Goal: Information Seeking & Learning: Learn about a topic

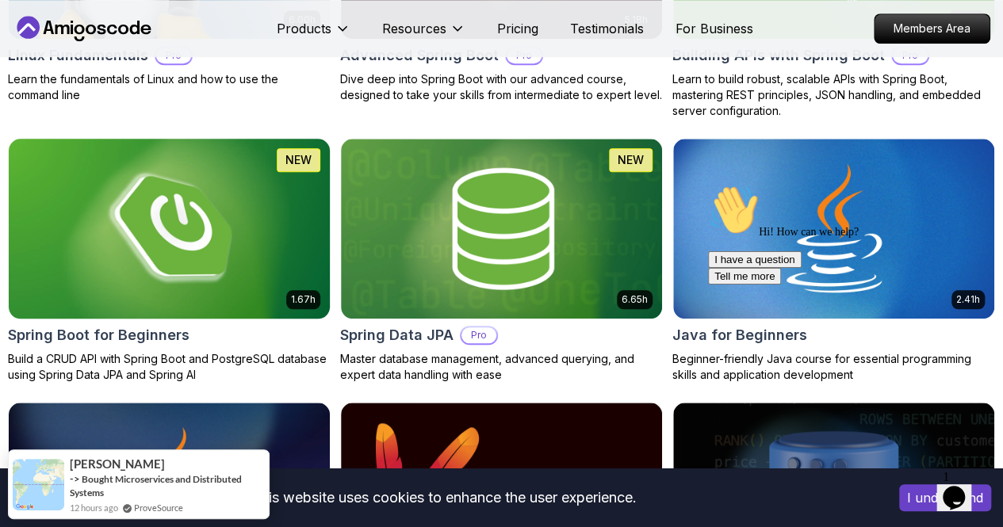
scroll to position [700, 0]
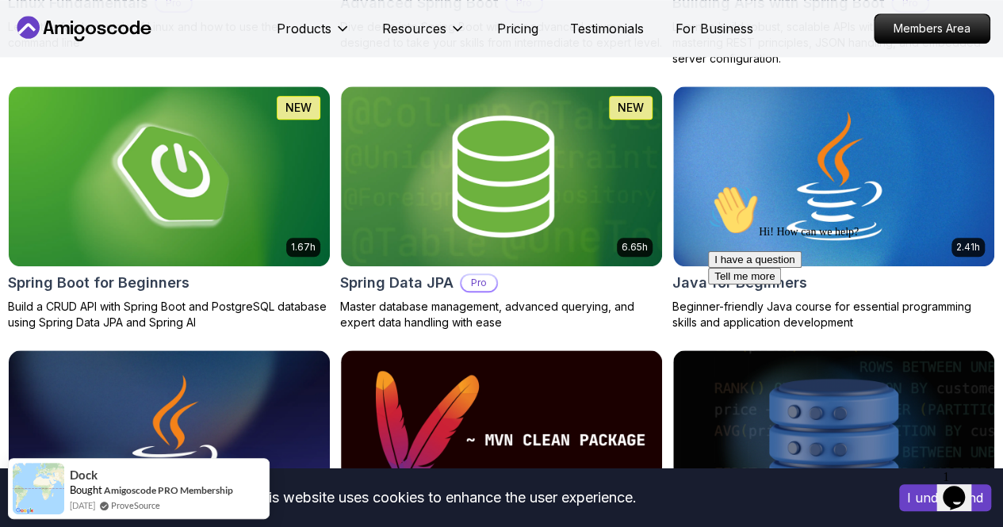
scroll to position [741, 0]
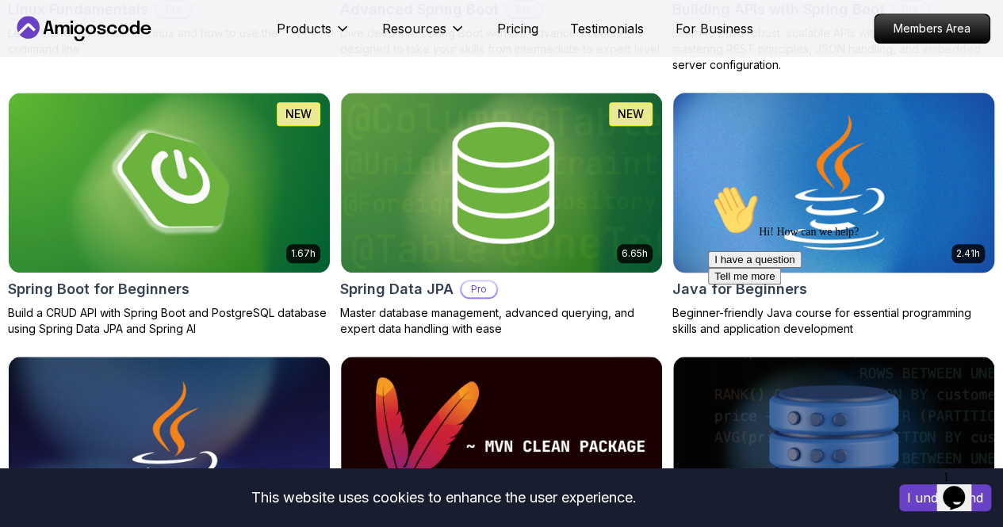
click at [894, 101] on img at bounding box center [833, 182] width 337 height 189
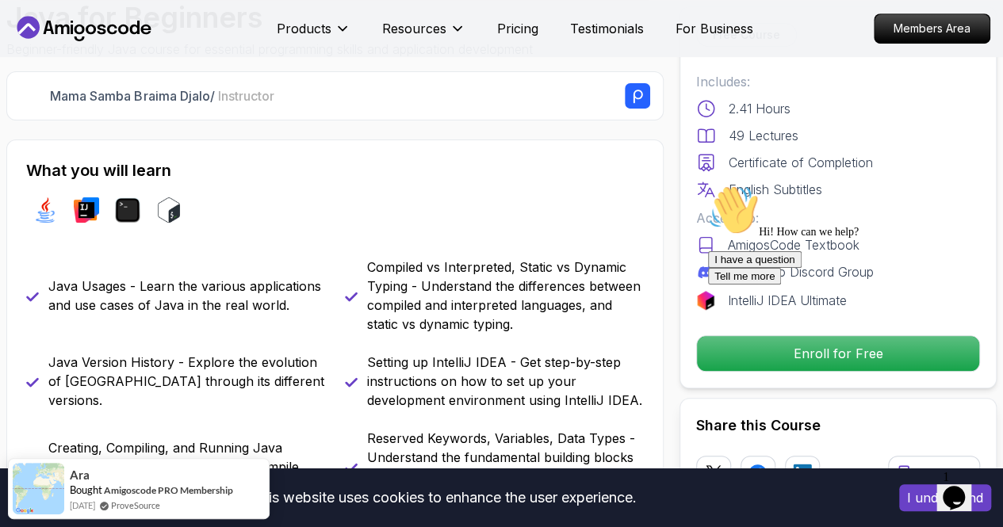
scroll to position [508, 0]
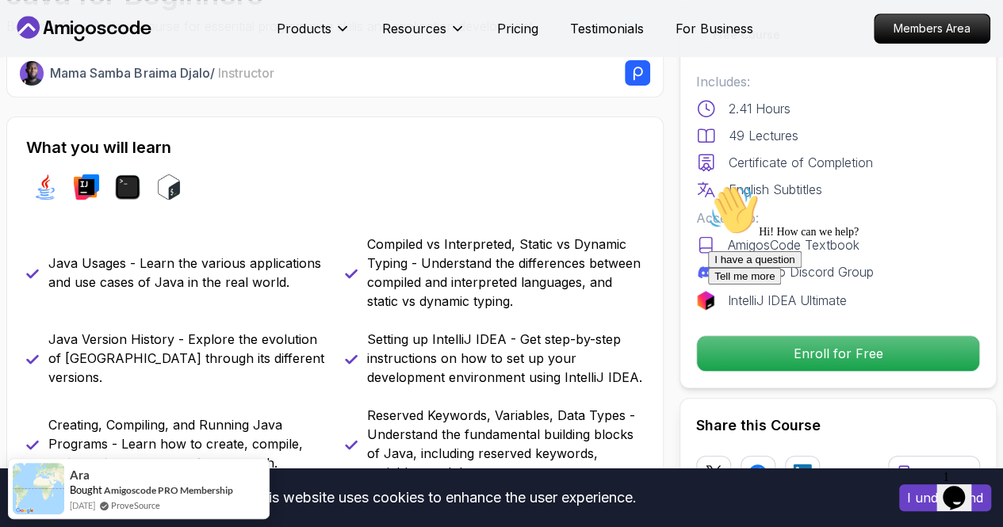
click at [716, 239] on div "Hi! How can we help?" at bounding box center [850, 212] width 285 height 54
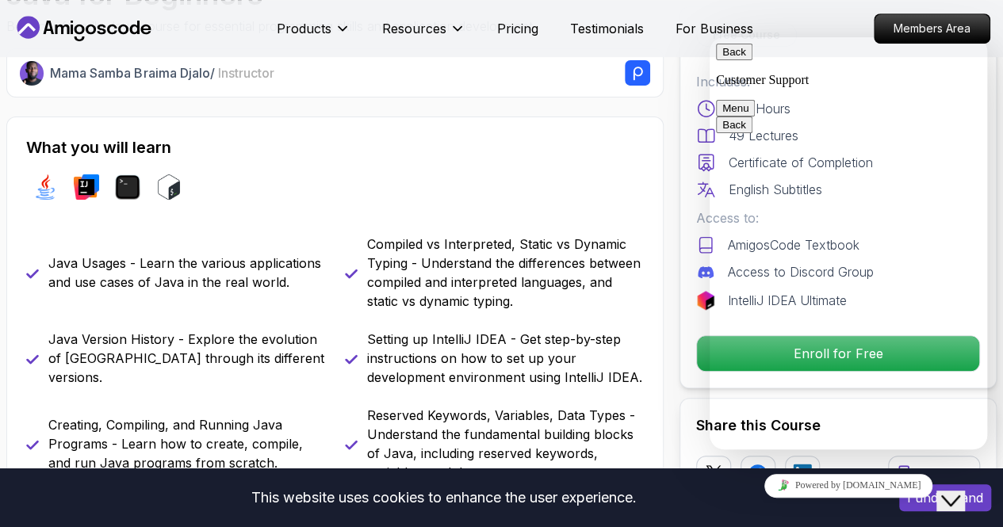
click at [729, 60] on button "Back" at bounding box center [734, 52] width 36 height 17
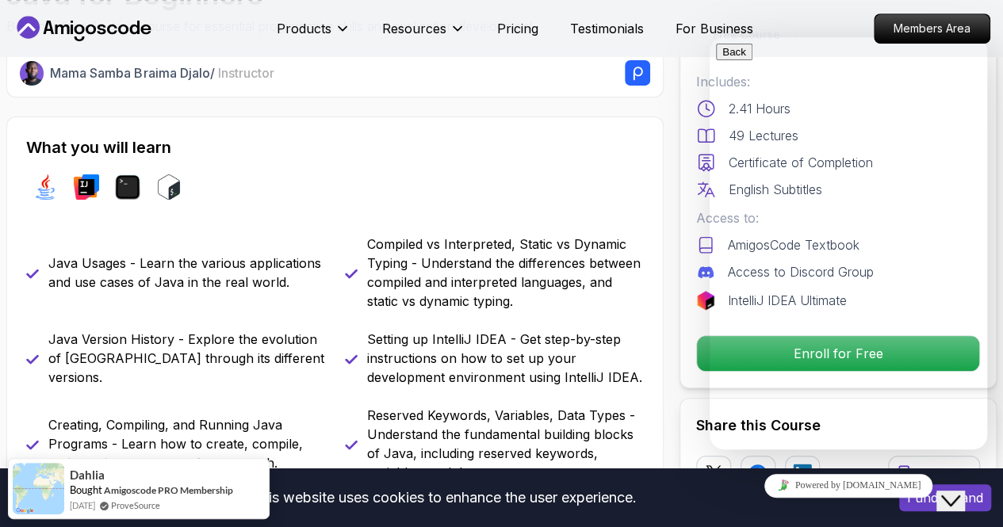
click at [612, 176] on div "java intellij terminal bash" at bounding box center [335, 187] width 618 height 44
click at [597, 172] on div "java intellij terminal bash" at bounding box center [335, 187] width 618 height 44
click at [960, 491] on icon "Close Chat This icon closes the chat window." at bounding box center [950, 500] width 19 height 19
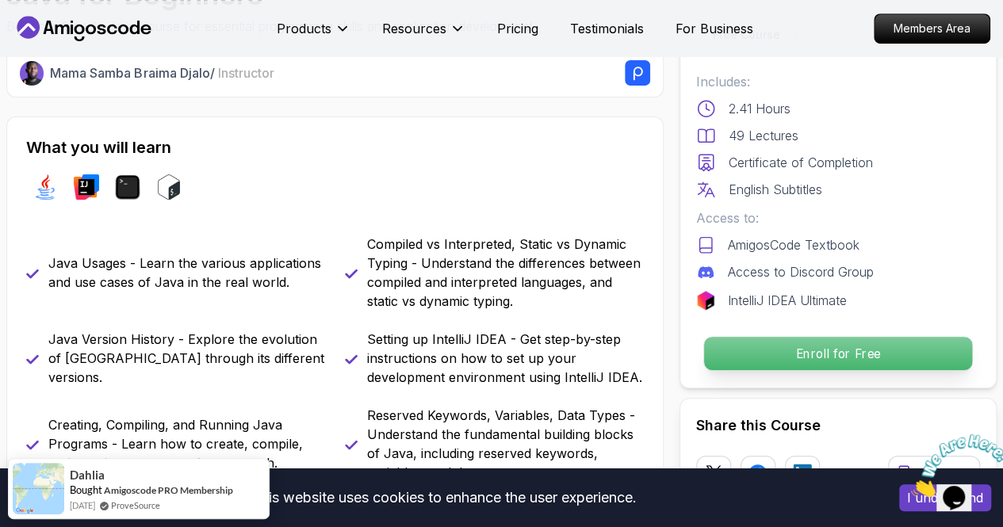
click at [791, 336] on button "Enroll for Free" at bounding box center [838, 353] width 270 height 35
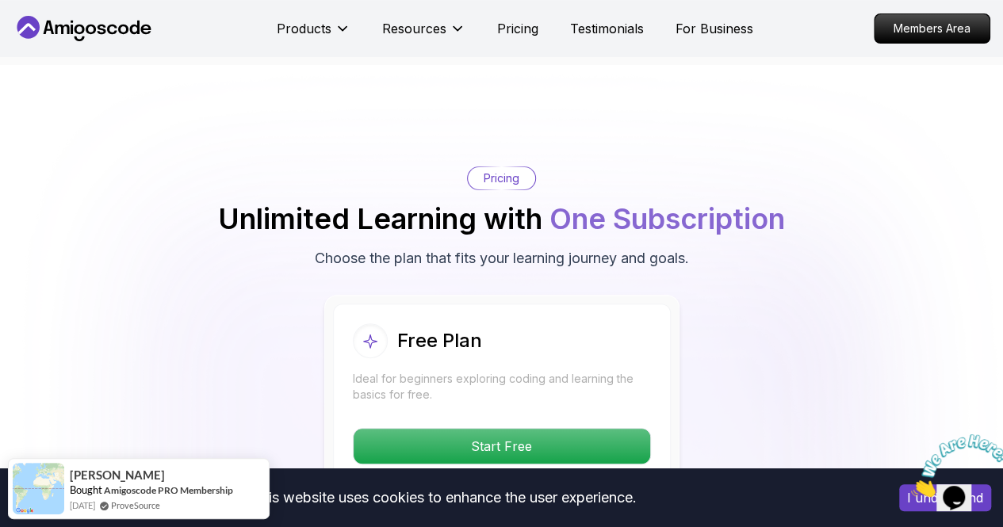
scroll to position [3169, 0]
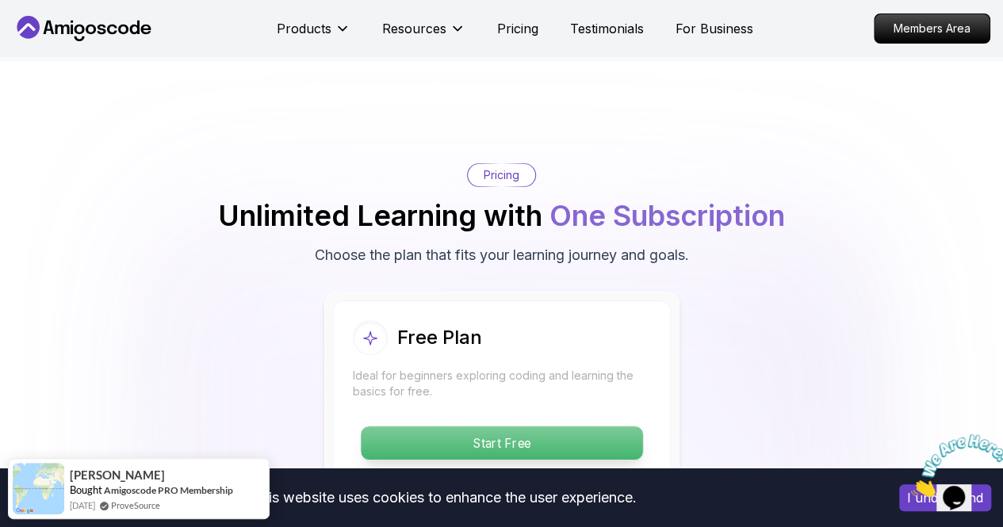
click at [534, 426] on p "Start Free" at bounding box center [501, 442] width 281 height 33
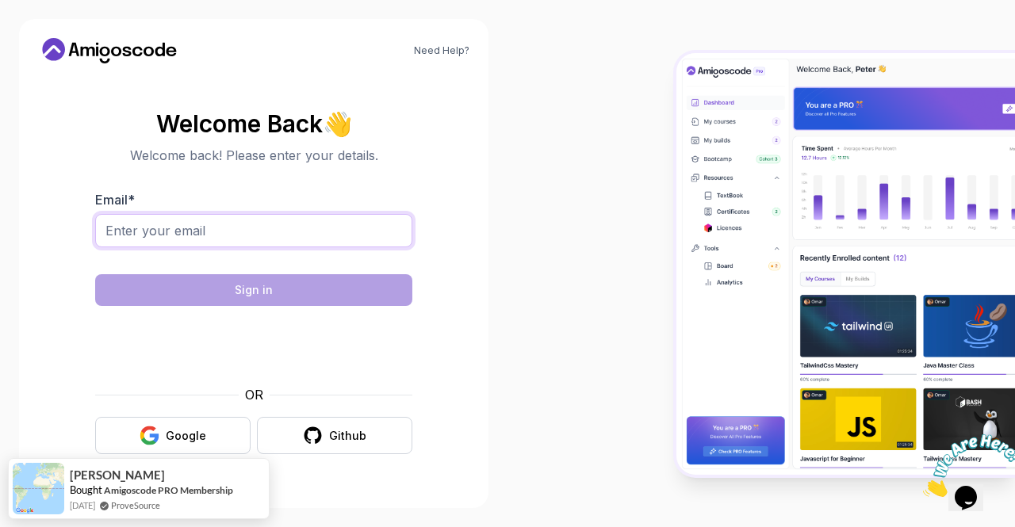
click at [253, 232] on input "Email *" at bounding box center [253, 230] width 317 height 33
type input "[EMAIL_ADDRESS][DOMAIN_NAME]"
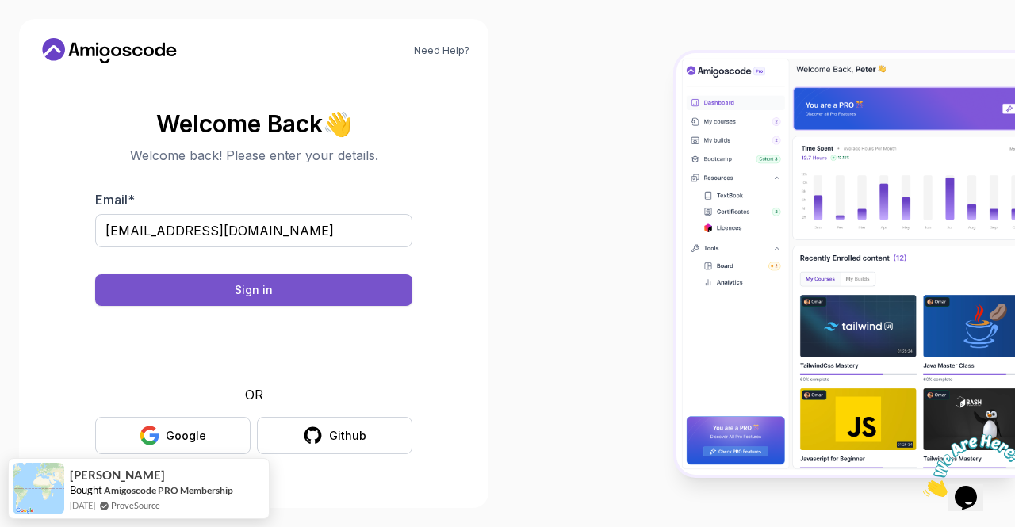
click at [273, 286] on button "Sign in" at bounding box center [253, 290] width 317 height 32
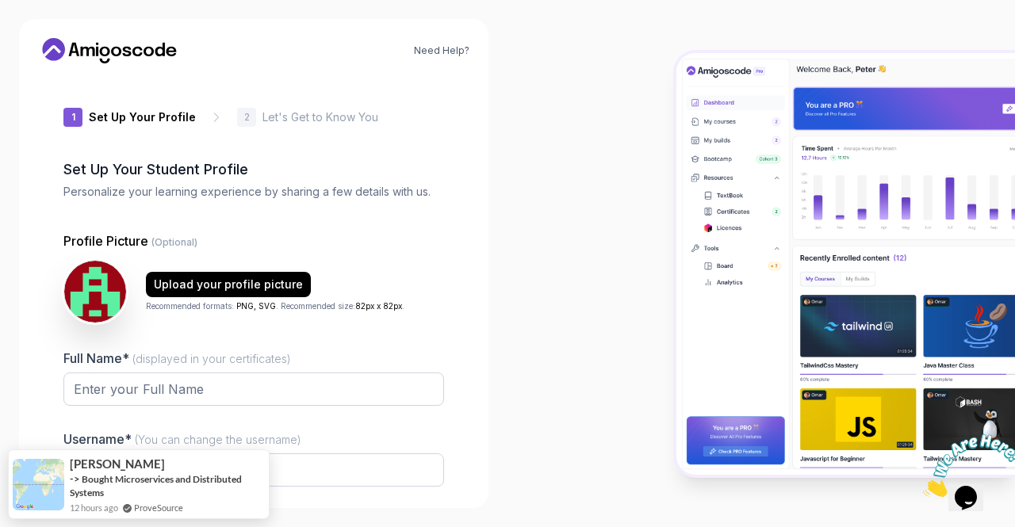
type input "sunnyorca8a9c2"
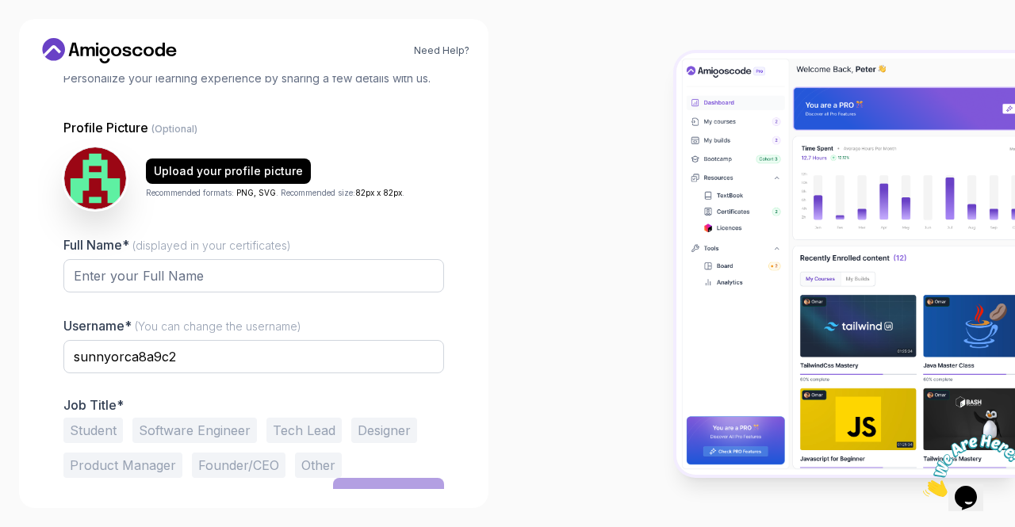
scroll to position [132, 0]
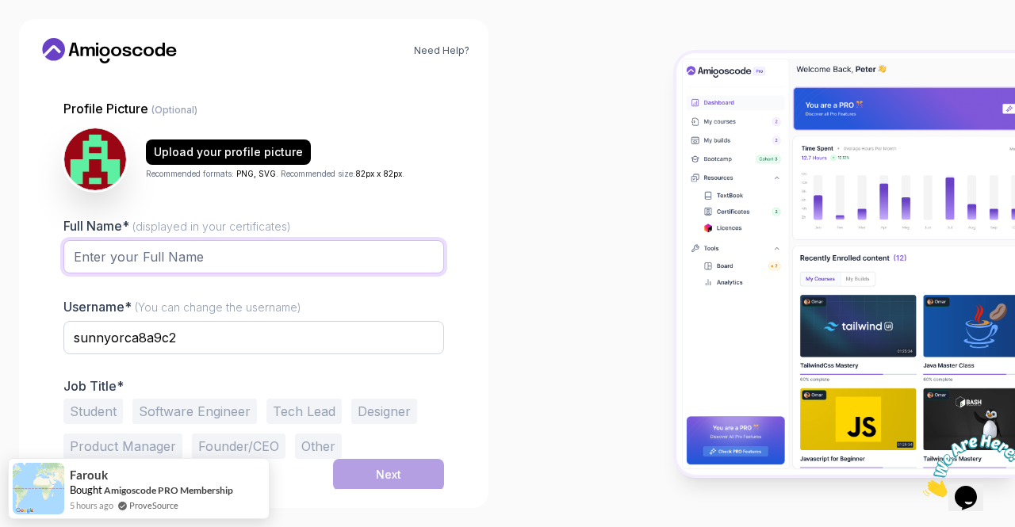
click at [151, 256] on input "Full Name* (displayed in your certificates)" at bounding box center [253, 256] width 381 height 33
type input "Anusha Reddy"
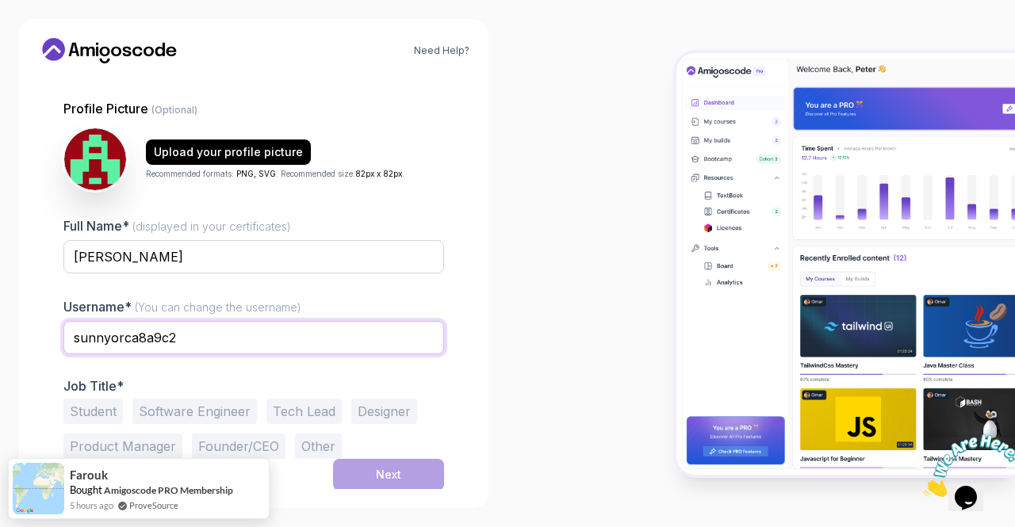
drag, startPoint x: 179, startPoint y: 337, endPoint x: 28, endPoint y: 342, distance: 151.5
click at [28, 342] on div "Need Help? 1 Set Up Your Profile 1 Set Up Your Profile 2 Let's Get to Know You …" at bounding box center [253, 263] width 469 height 489
type input "anushareddy02"
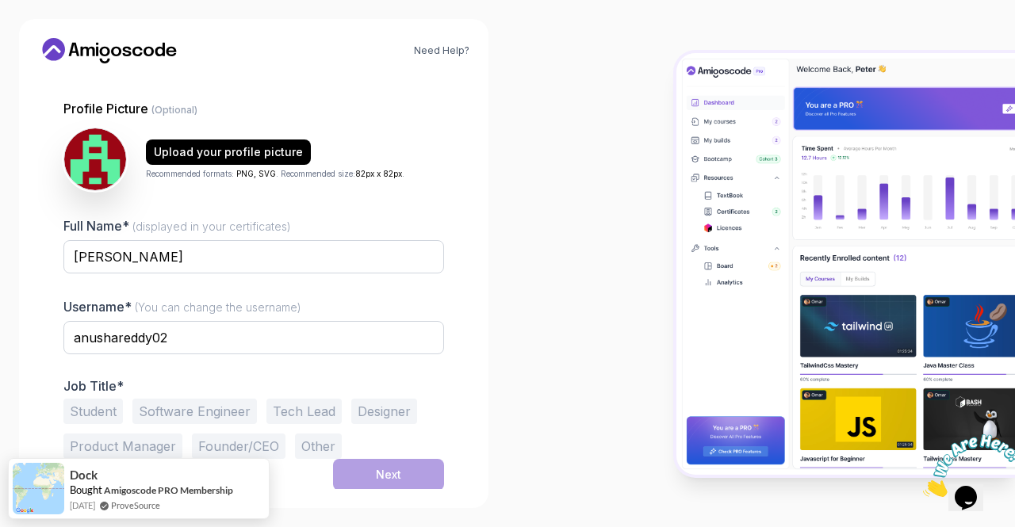
click at [78, 415] on button "Student" at bounding box center [92, 411] width 59 height 25
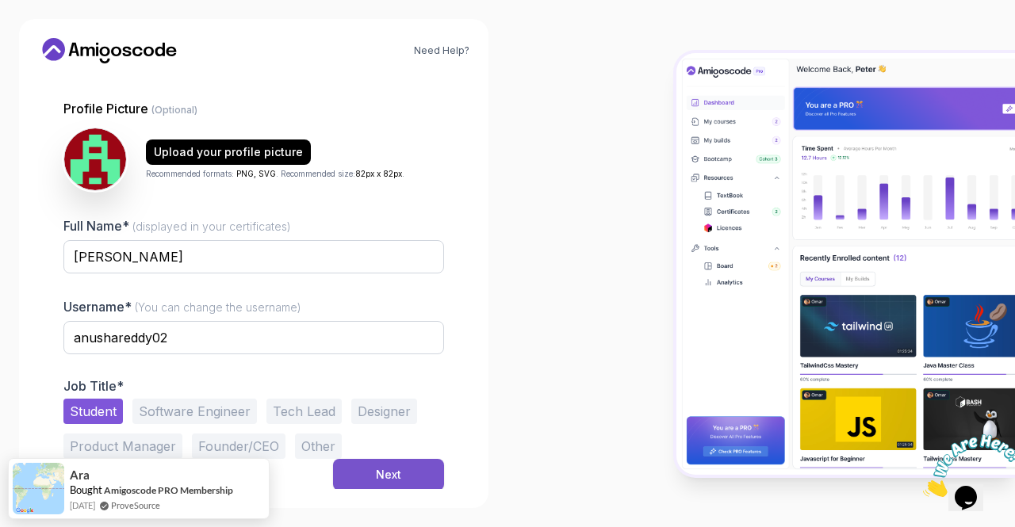
click at [392, 472] on div "Next" at bounding box center [388, 475] width 25 height 16
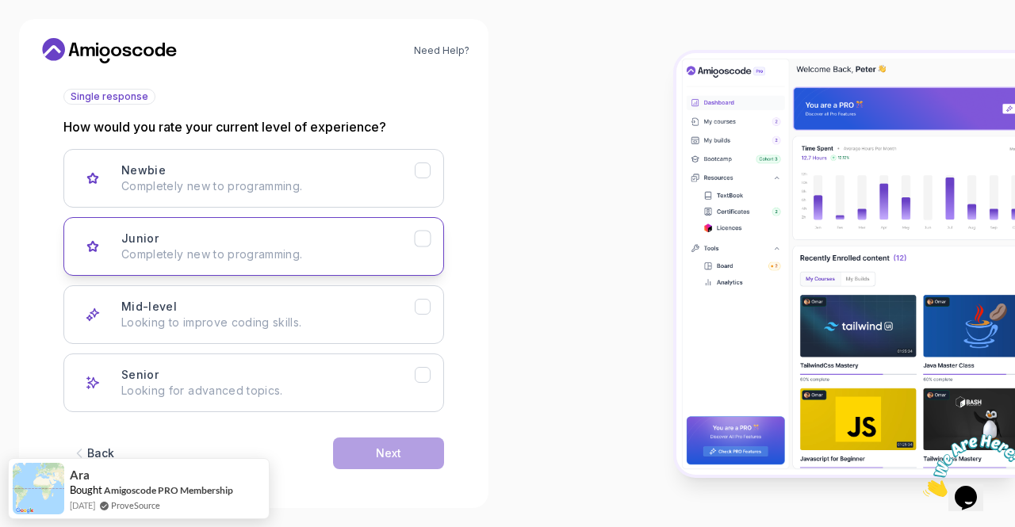
scroll to position [182, 0]
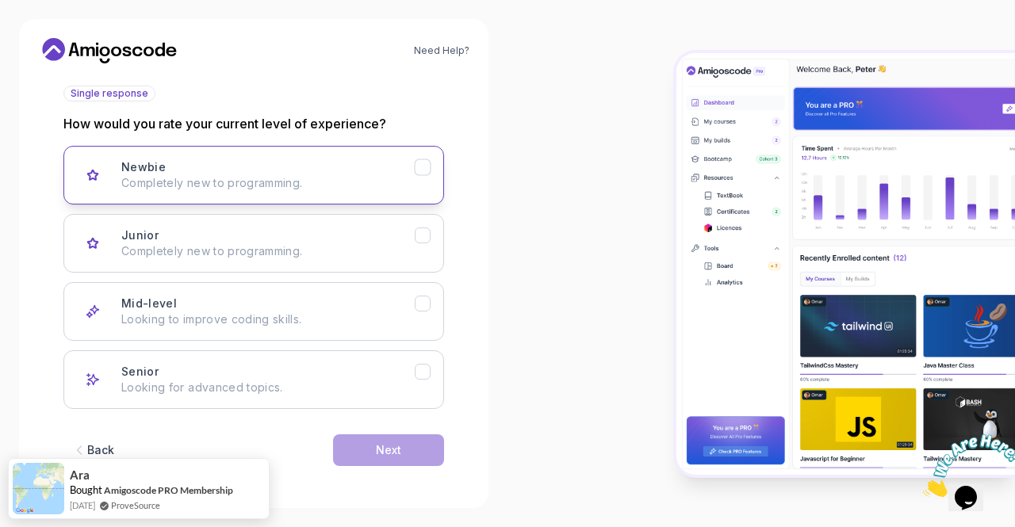
click at [286, 182] on p "Completely new to programming." at bounding box center [267, 183] width 293 height 16
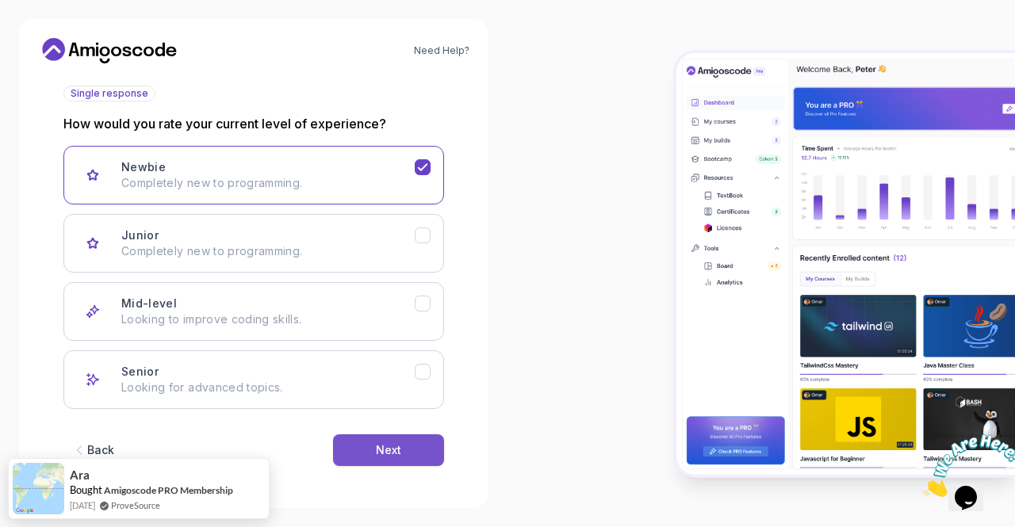
click at [401, 451] on button "Next" at bounding box center [388, 450] width 111 height 32
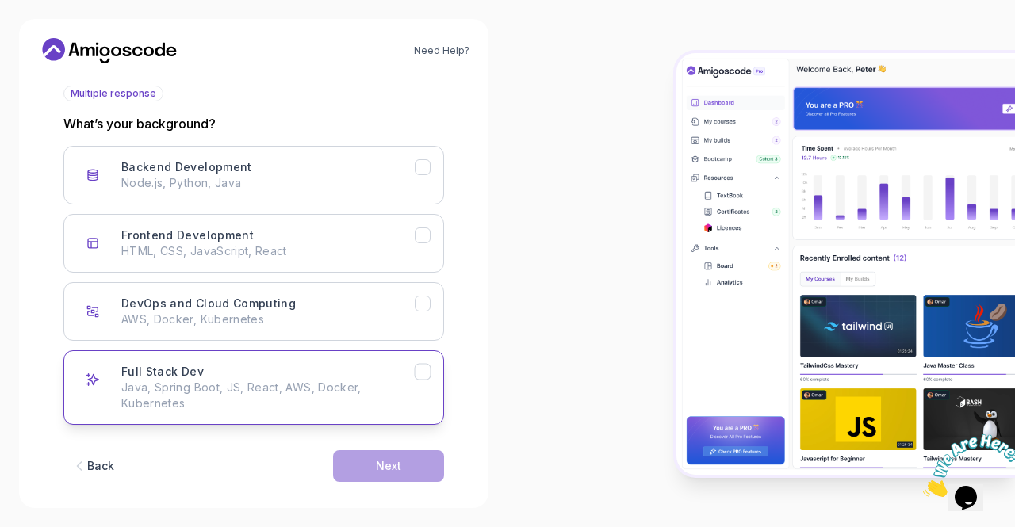
scroll to position [197, 0]
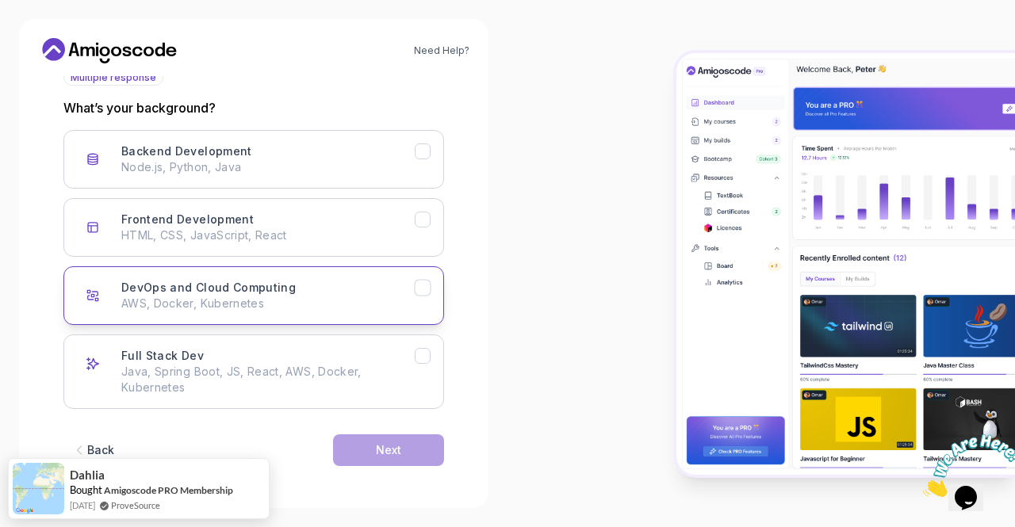
click at [315, 308] on p "AWS, Docker, Kubernetes" at bounding box center [267, 304] width 293 height 16
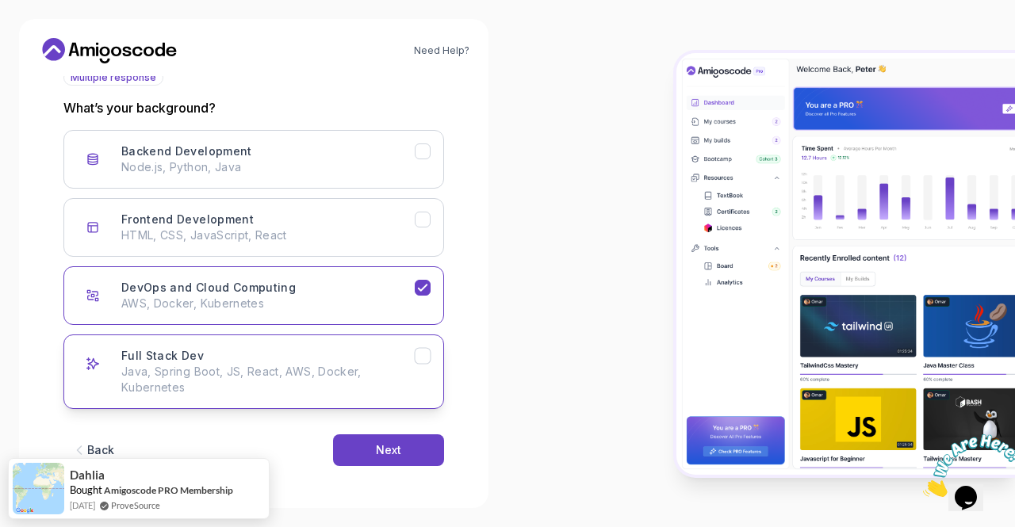
click at [339, 364] on p "Java, Spring Boot, JS, React, AWS, Docker, Kubernetes" at bounding box center [267, 380] width 293 height 32
click at [404, 454] on button "Next" at bounding box center [388, 450] width 111 height 32
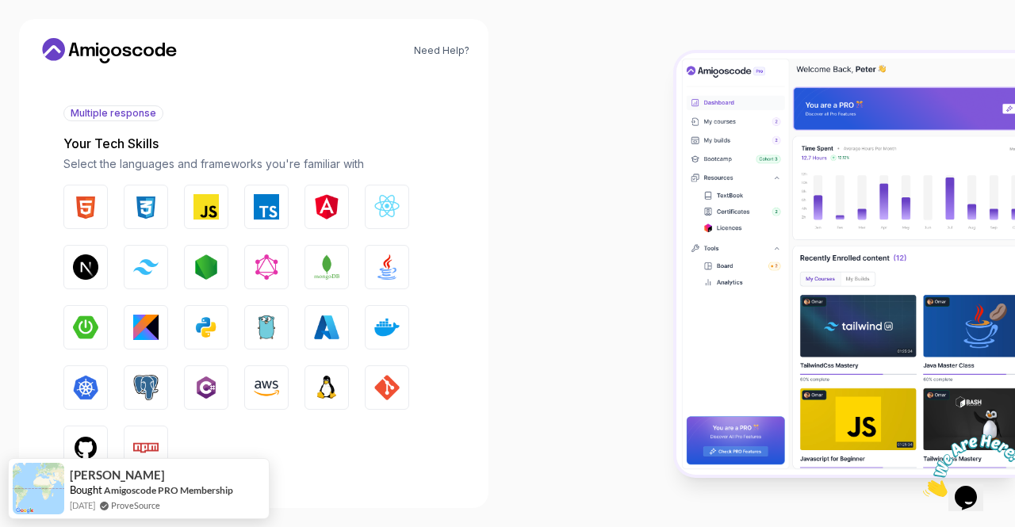
scroll to position [225, 0]
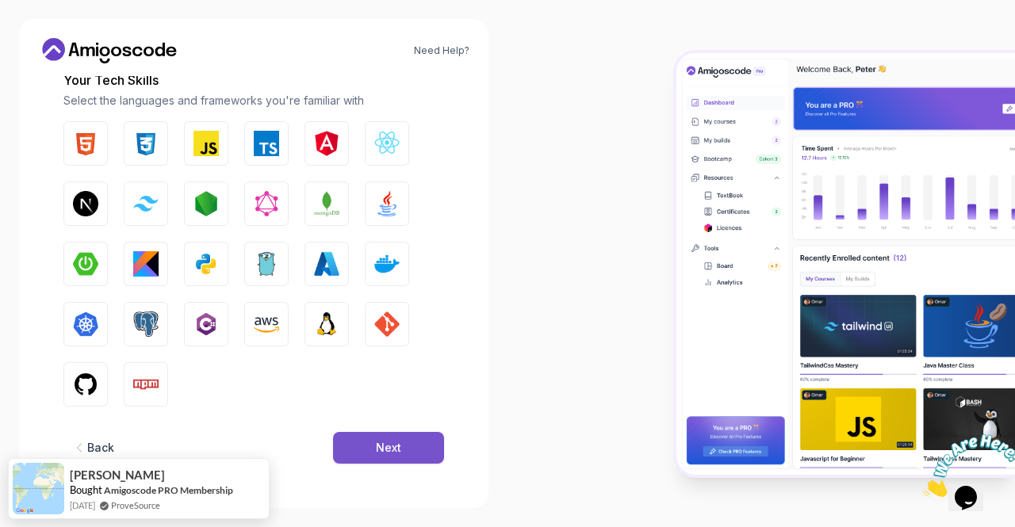
click at [381, 449] on div "Next" at bounding box center [388, 448] width 25 height 16
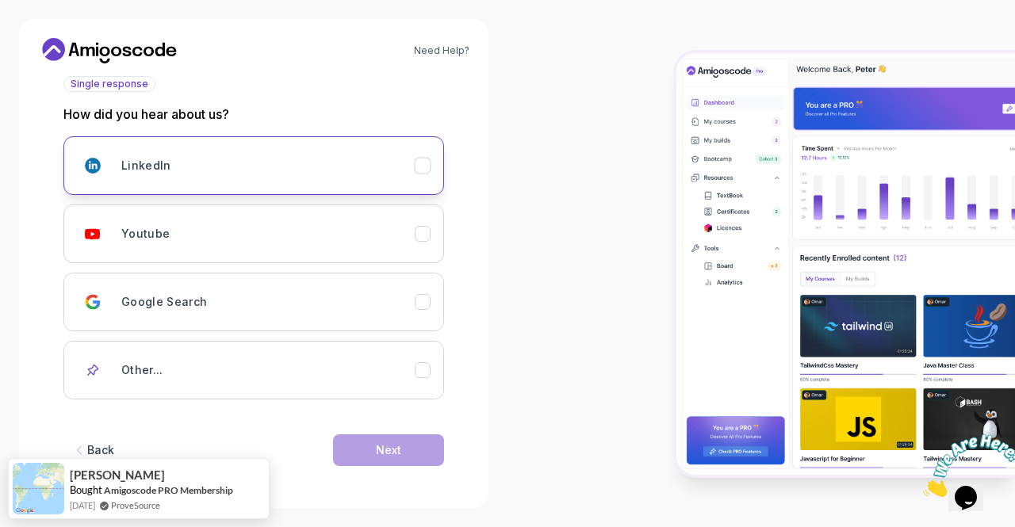
click at [244, 166] on div "LinkedIn" at bounding box center [267, 166] width 293 height 32
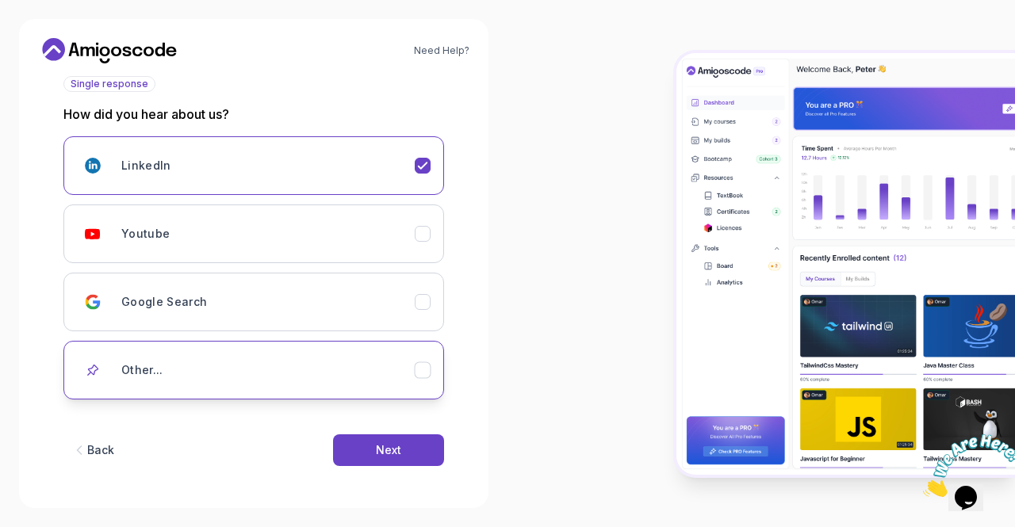
click at [342, 373] on div "Other..." at bounding box center [267, 370] width 293 height 32
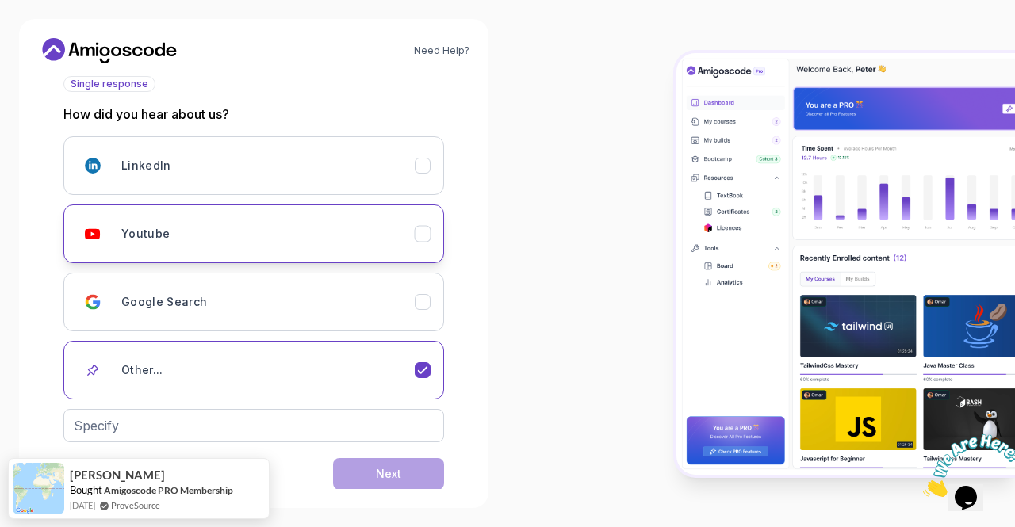
click at [363, 232] on div "Youtube" at bounding box center [267, 234] width 293 height 32
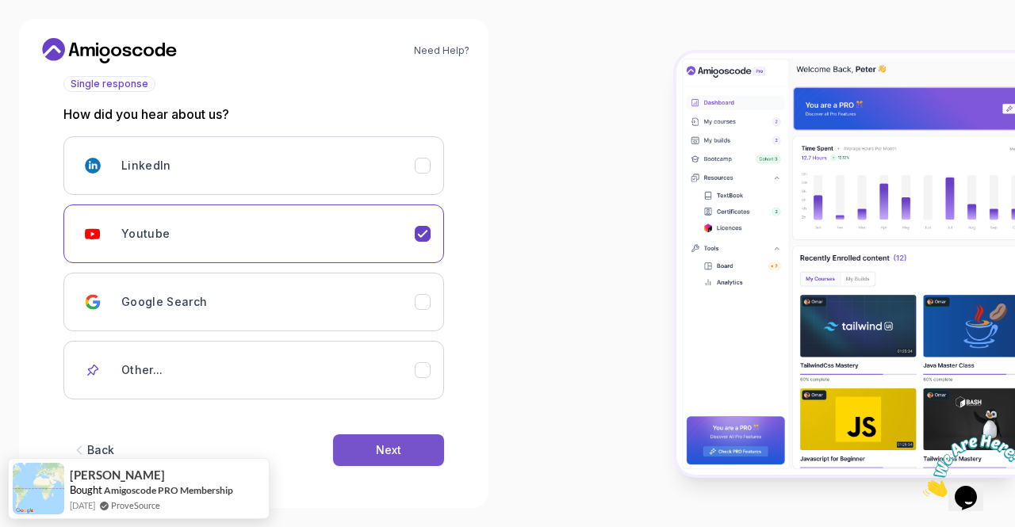
click at [402, 453] on button "Next" at bounding box center [388, 450] width 111 height 32
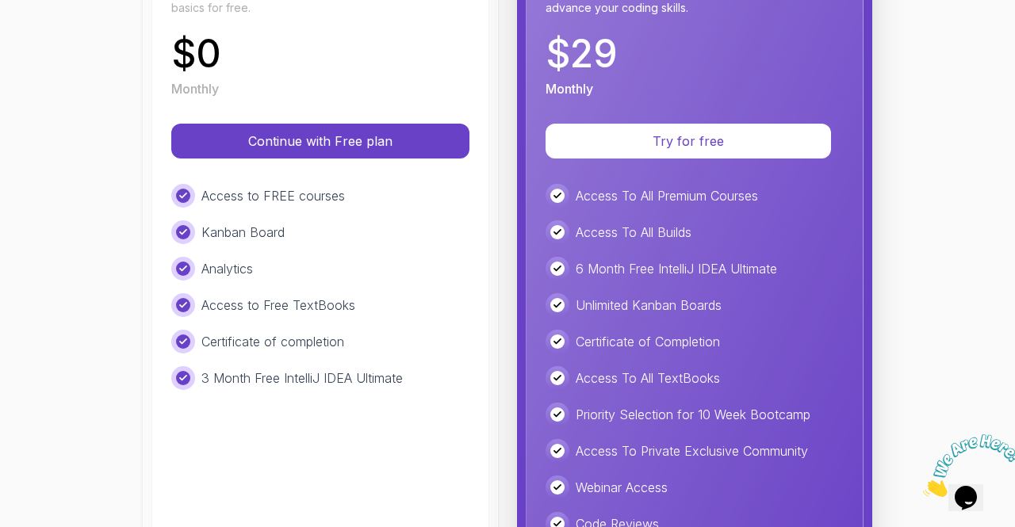
scroll to position [293, 0]
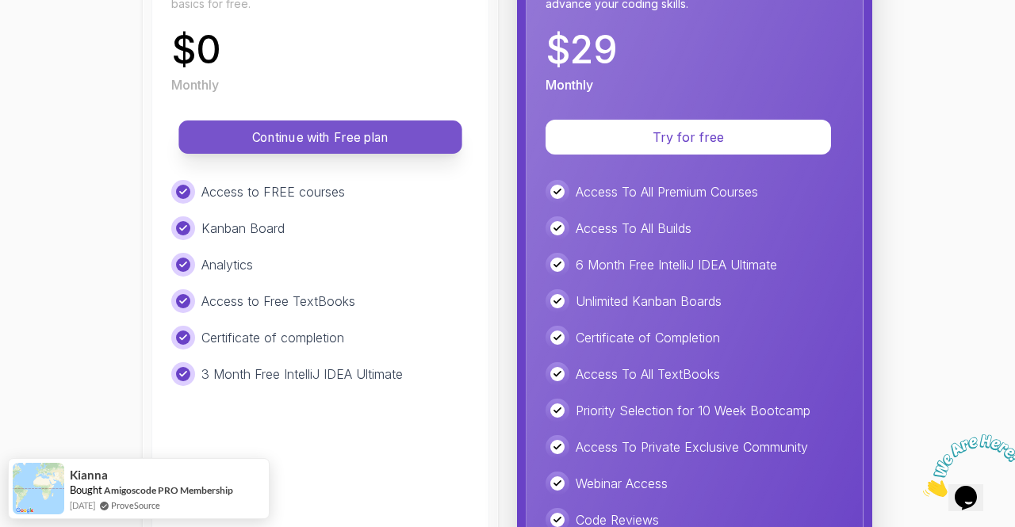
click at [273, 133] on p "Continue with Free plan" at bounding box center [320, 137] width 247 height 18
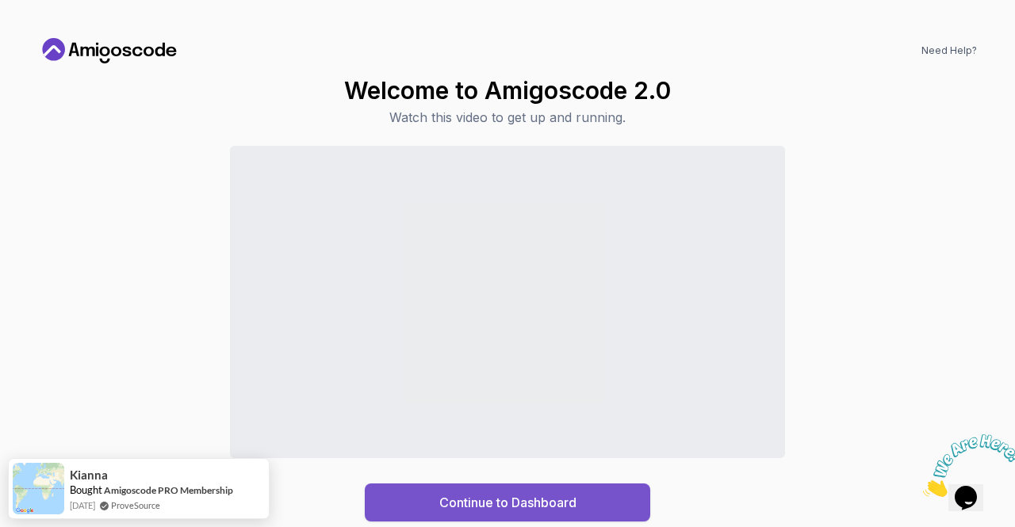
click at [501, 496] on div "Continue to Dashboard" at bounding box center [507, 502] width 137 height 19
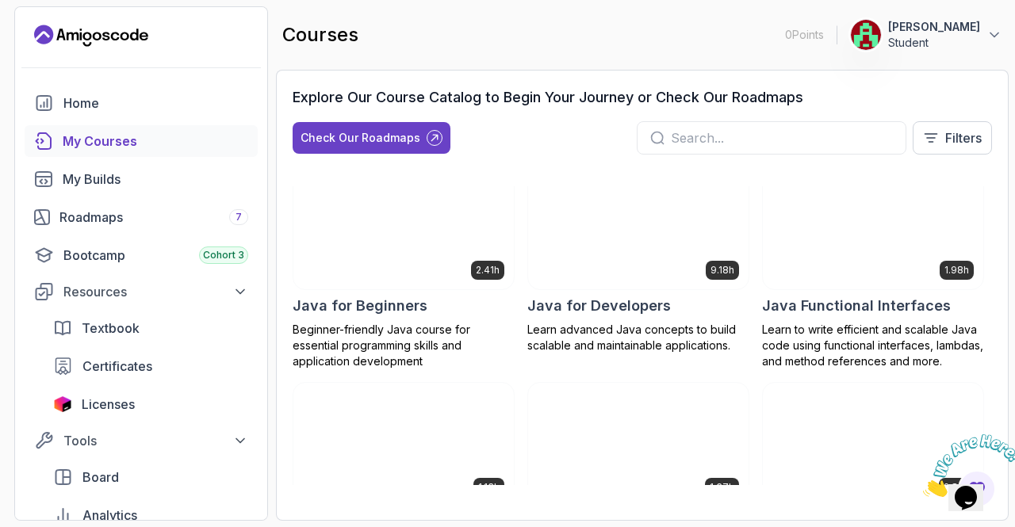
scroll to position [1109, 0]
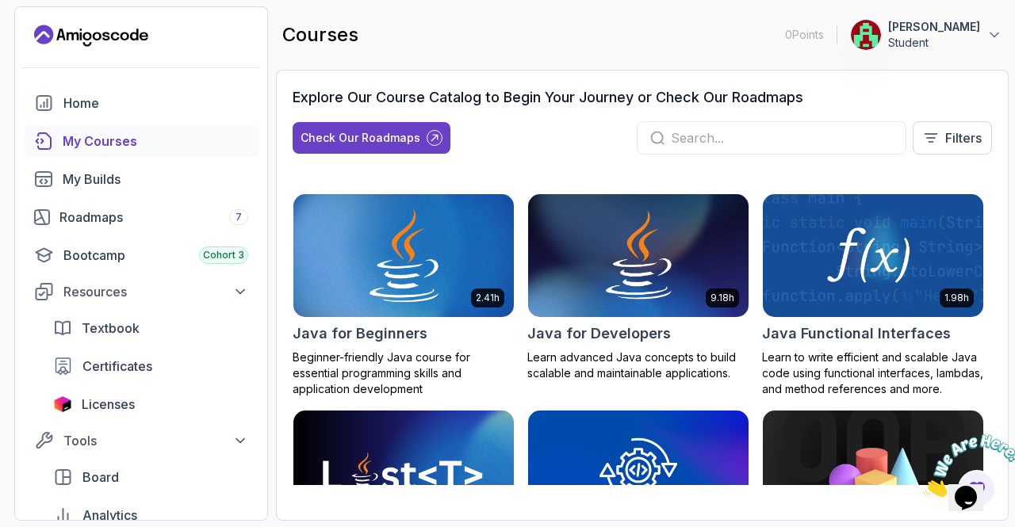
click at [388, 261] on img at bounding box center [403, 255] width 231 height 129
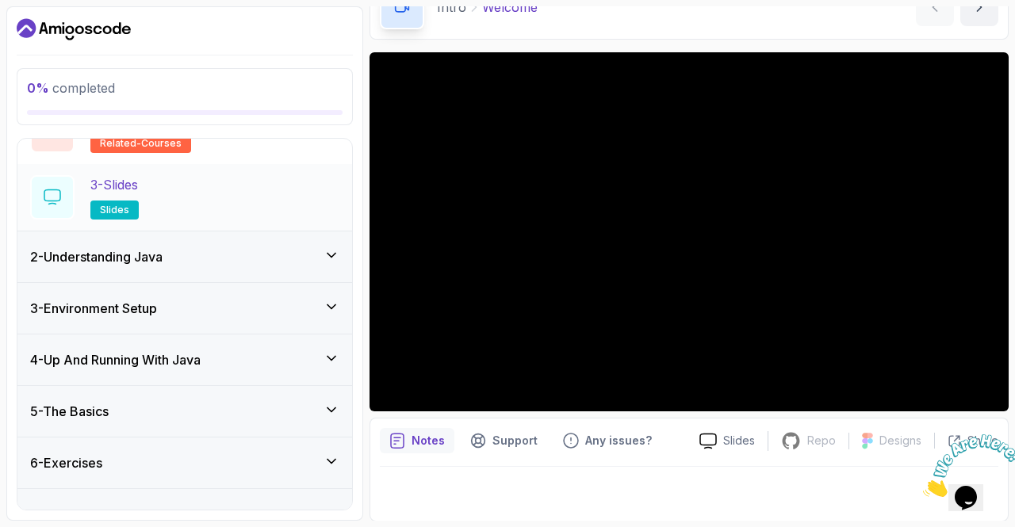
scroll to position [185, 0]
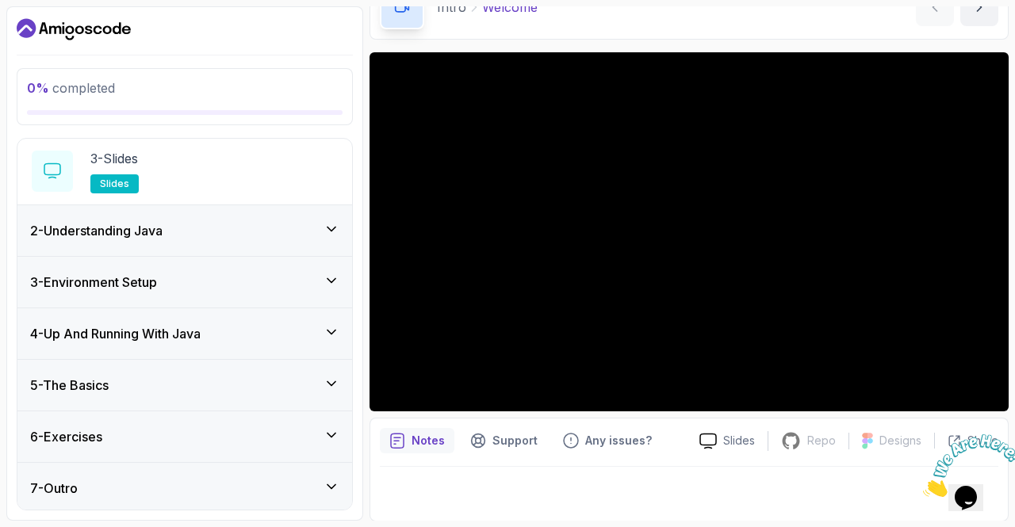
click at [331, 427] on icon at bounding box center [331, 435] width 16 height 16
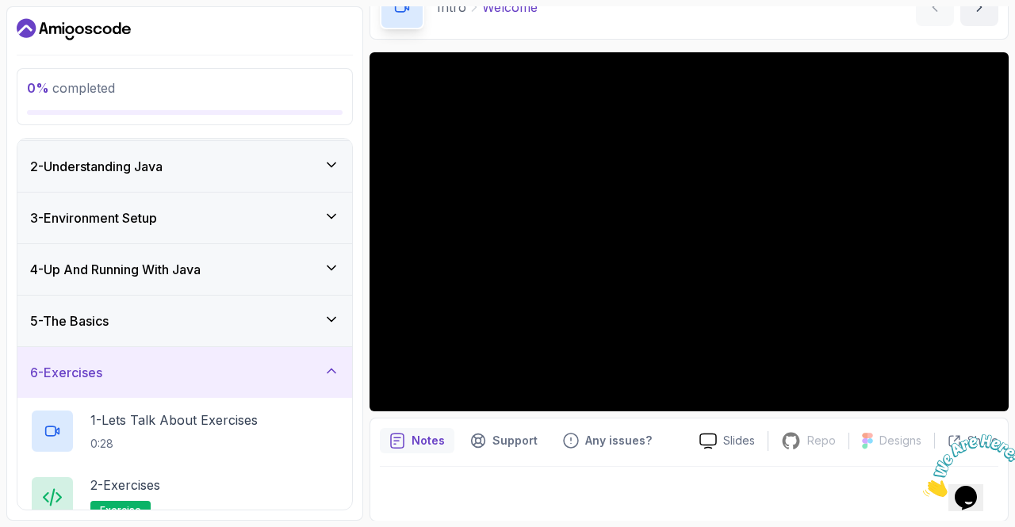
scroll to position [44, 0]
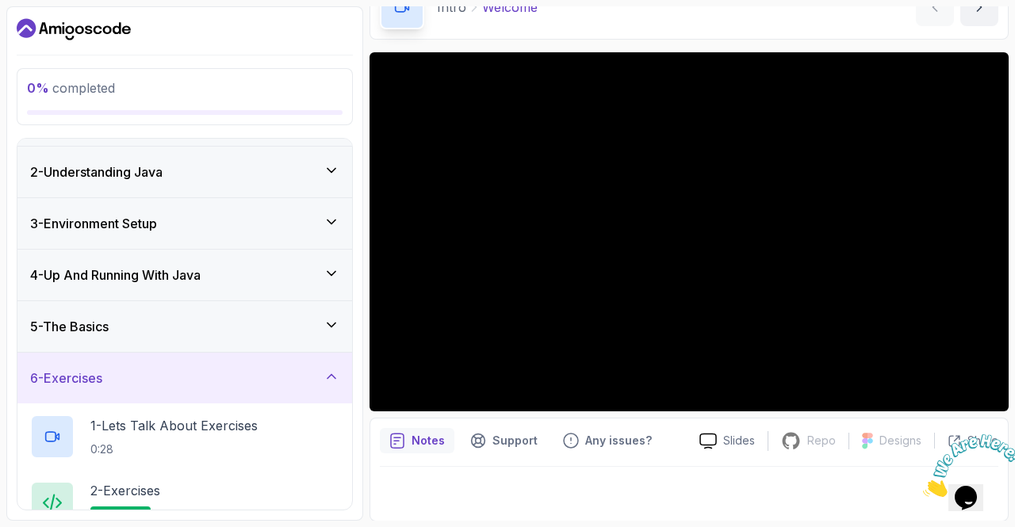
click at [330, 370] on icon at bounding box center [331, 377] width 16 height 16
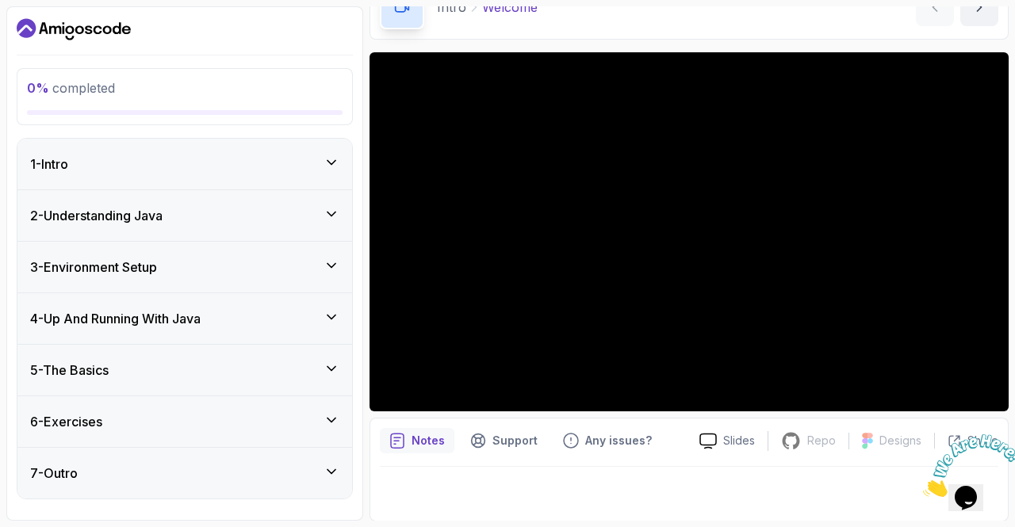
scroll to position [0, 0]
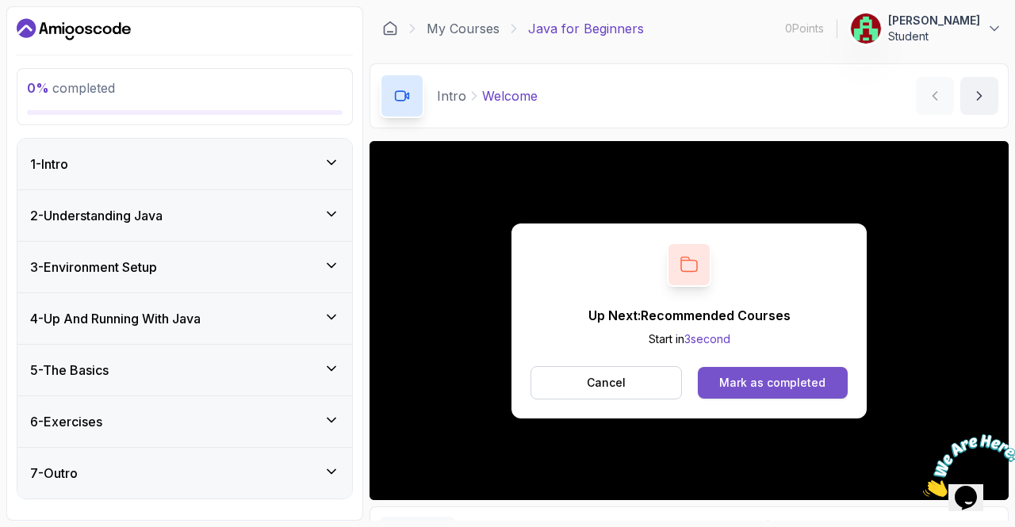
click at [783, 386] on div "Mark as completed" at bounding box center [772, 383] width 106 height 16
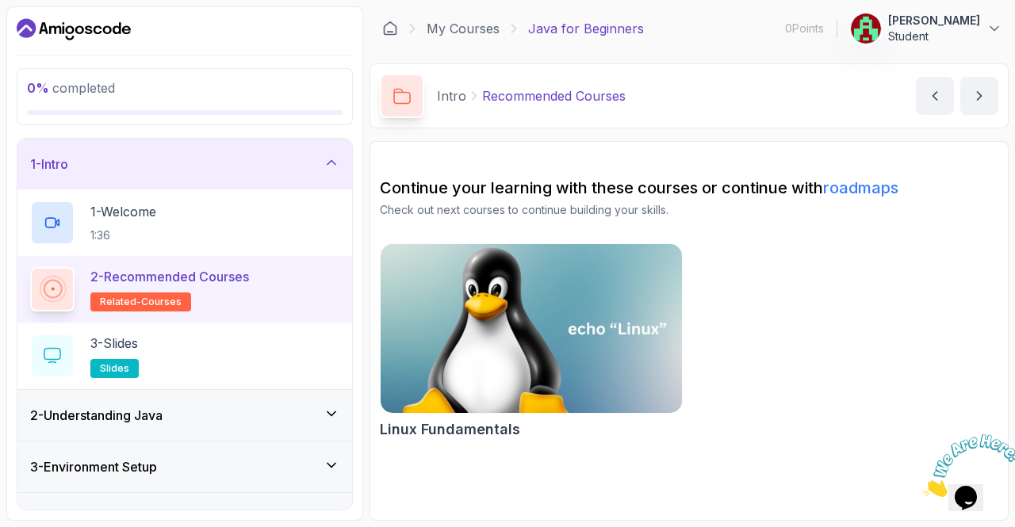
click at [499, 305] on img at bounding box center [531, 329] width 316 height 178
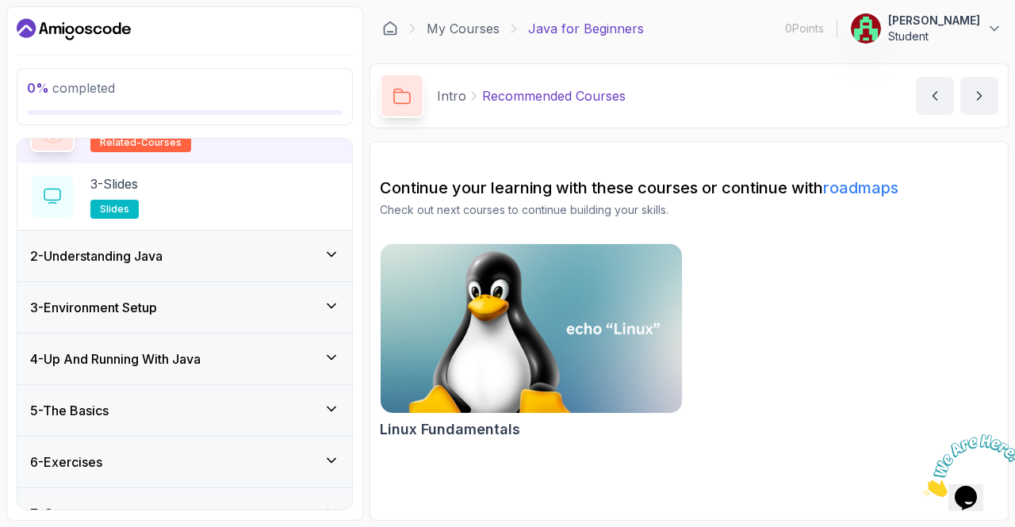
scroll to position [160, 0]
click at [984, 85] on button "next content" at bounding box center [979, 96] width 38 height 38
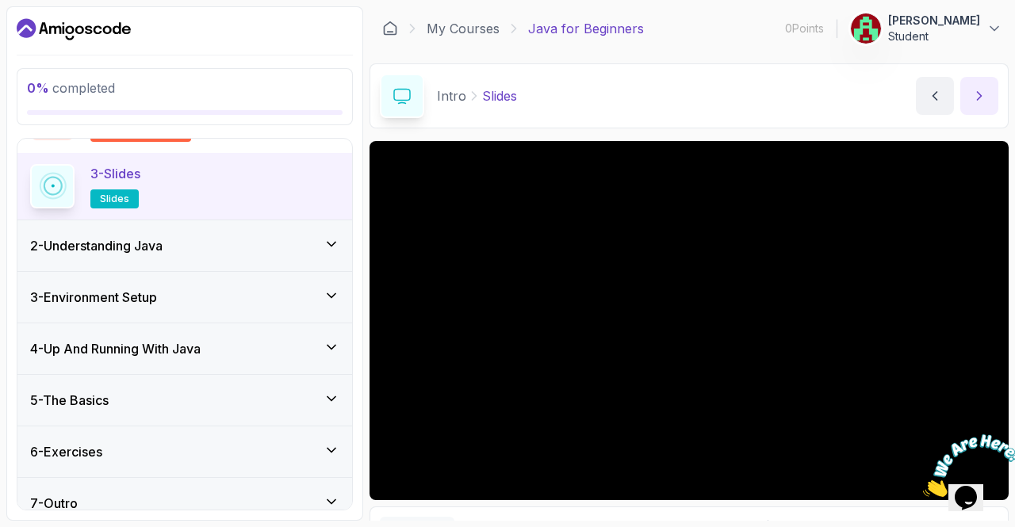
click at [966, 94] on button "next content" at bounding box center [979, 96] width 38 height 38
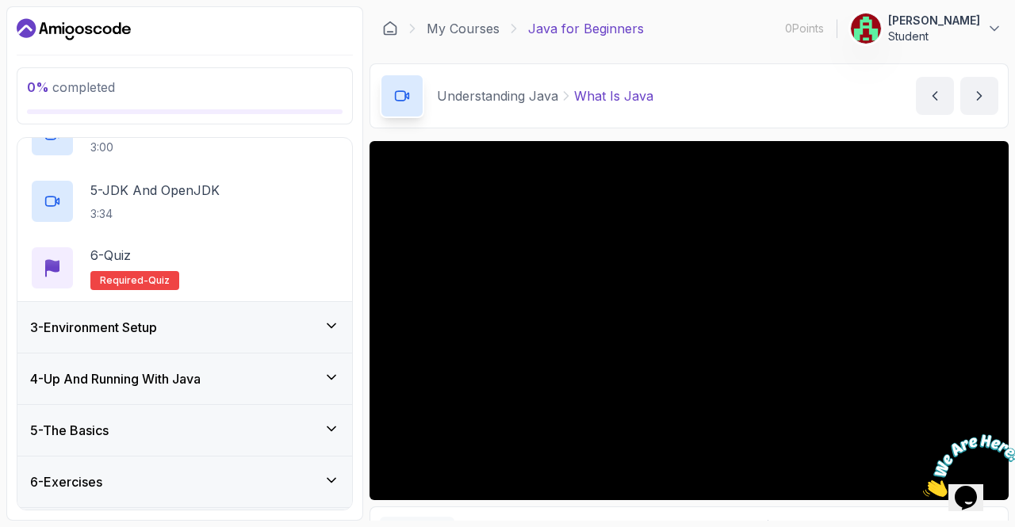
scroll to position [384, 0]
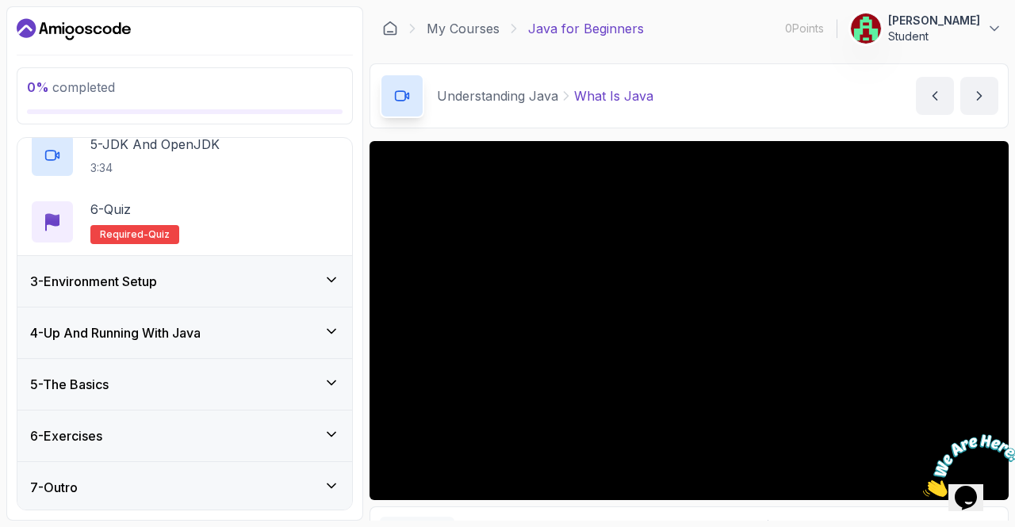
click at [341, 489] on div "7 - Outro" at bounding box center [184, 487] width 335 height 51
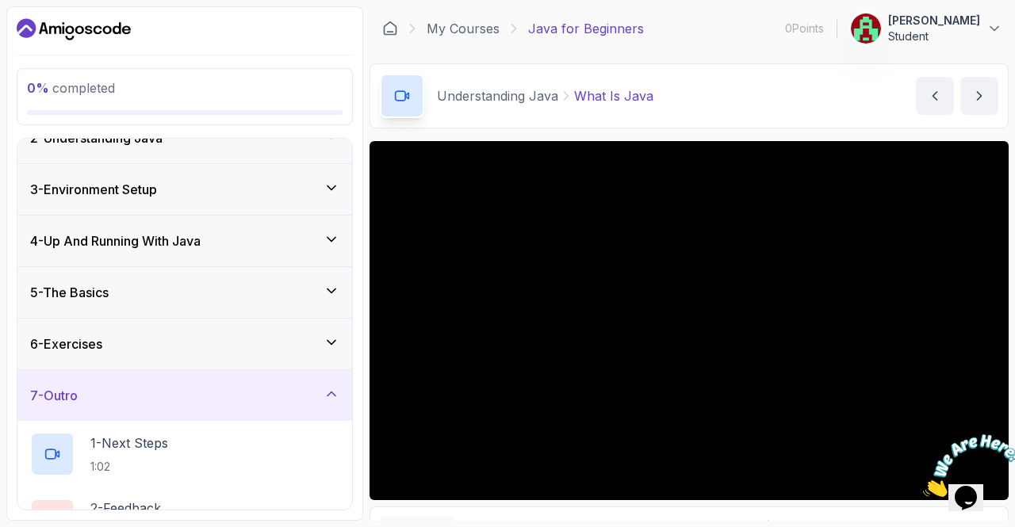
scroll to position [185, 0]
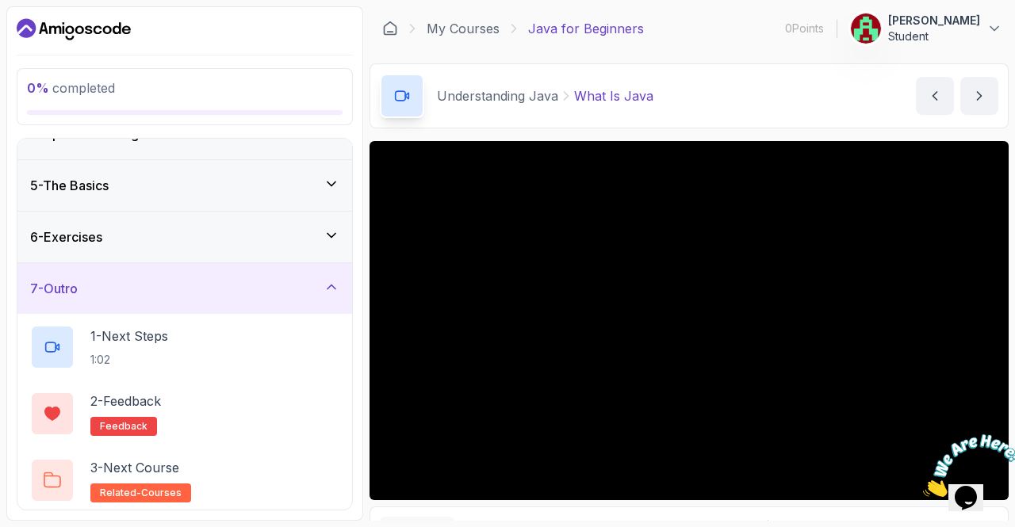
click at [328, 286] on icon at bounding box center [331, 287] width 8 height 4
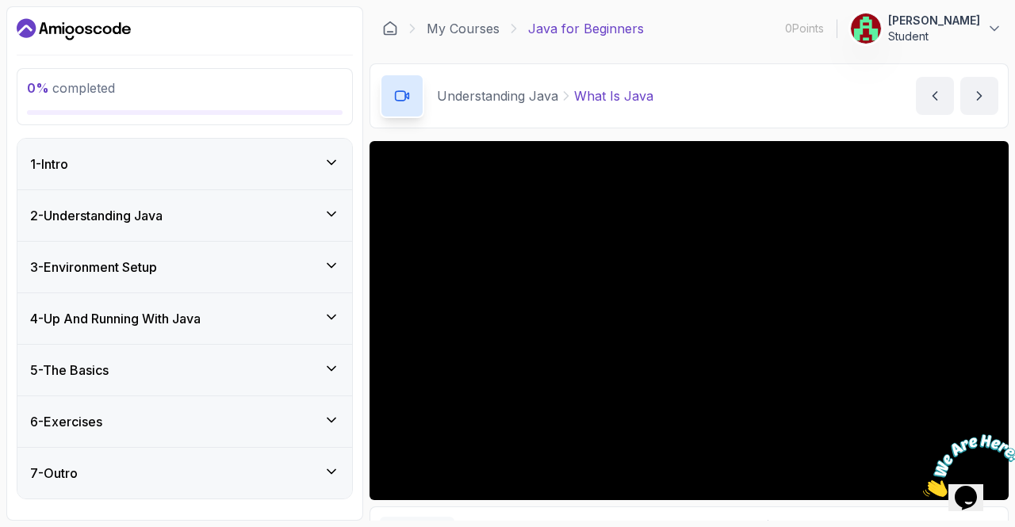
scroll to position [29, 0]
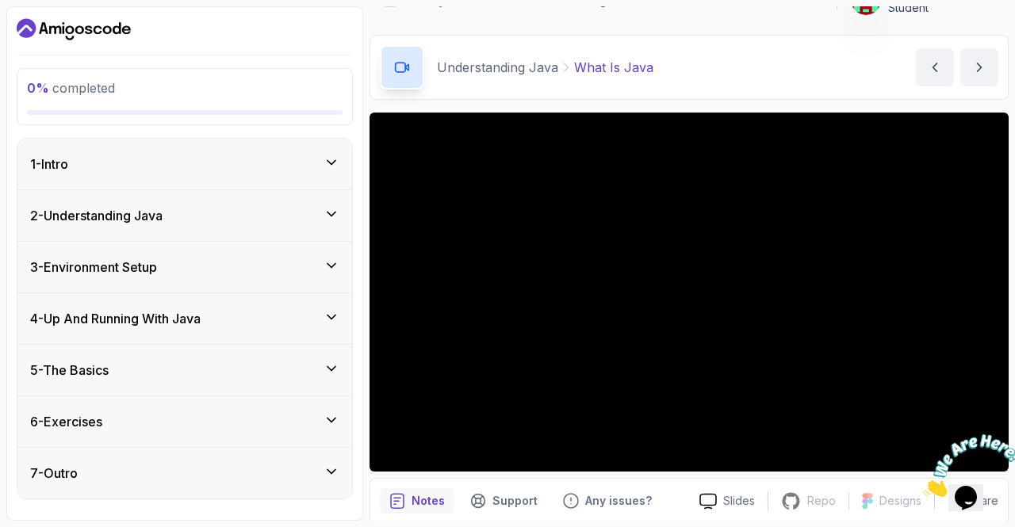
click at [923, 486] on icon "Close" at bounding box center [923, 492] width 0 height 13
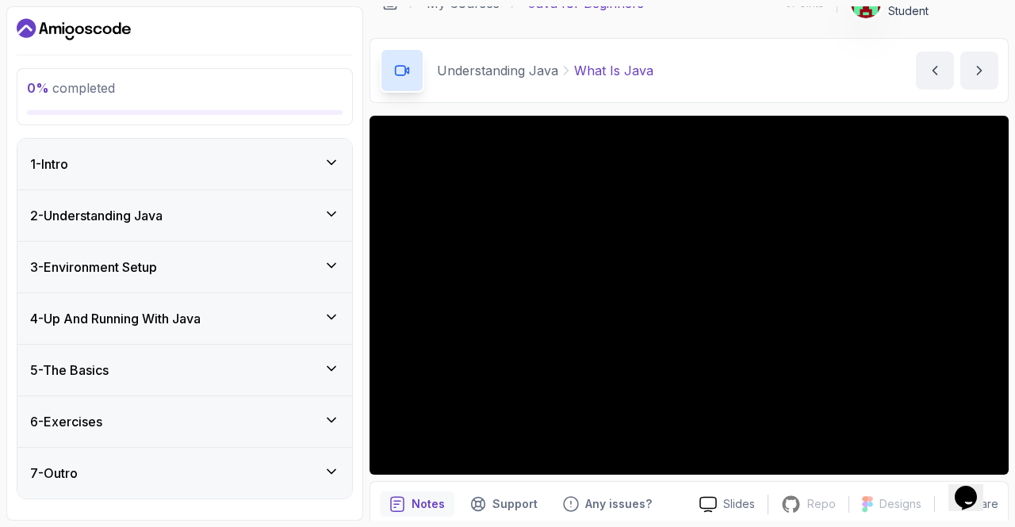
scroll to position [29, 0]
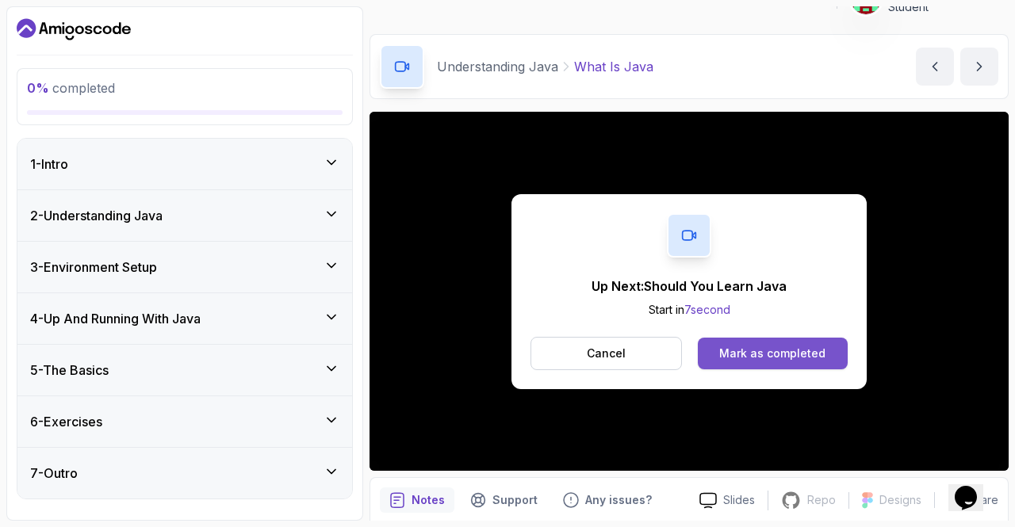
click at [777, 346] on div "Mark as completed" at bounding box center [772, 354] width 106 height 16
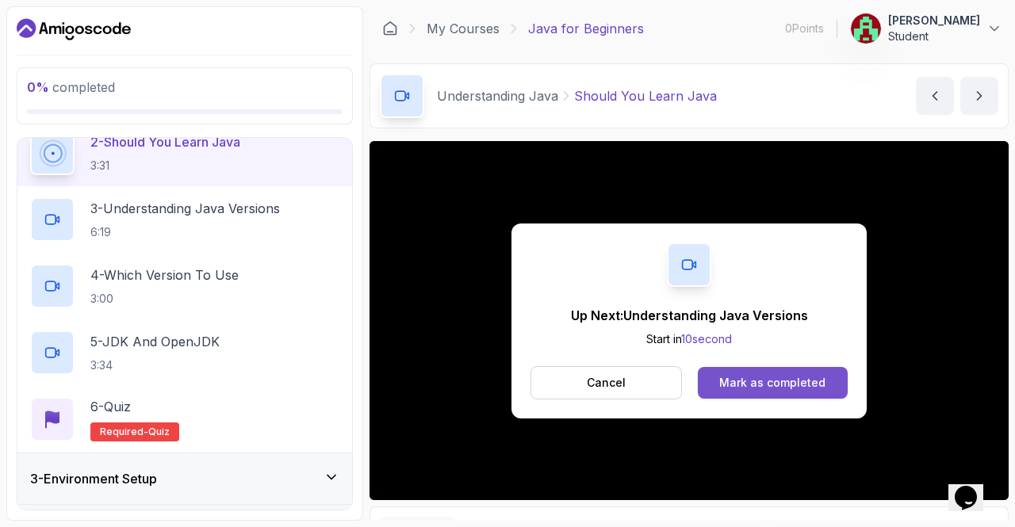
click at [794, 385] on div "Mark as completed" at bounding box center [772, 383] width 106 height 16
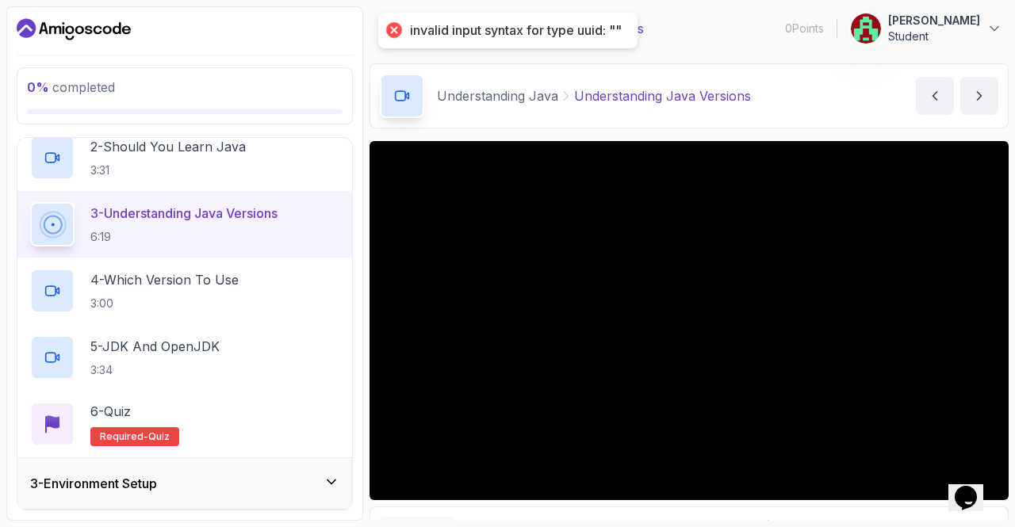
scroll to position [185, 0]
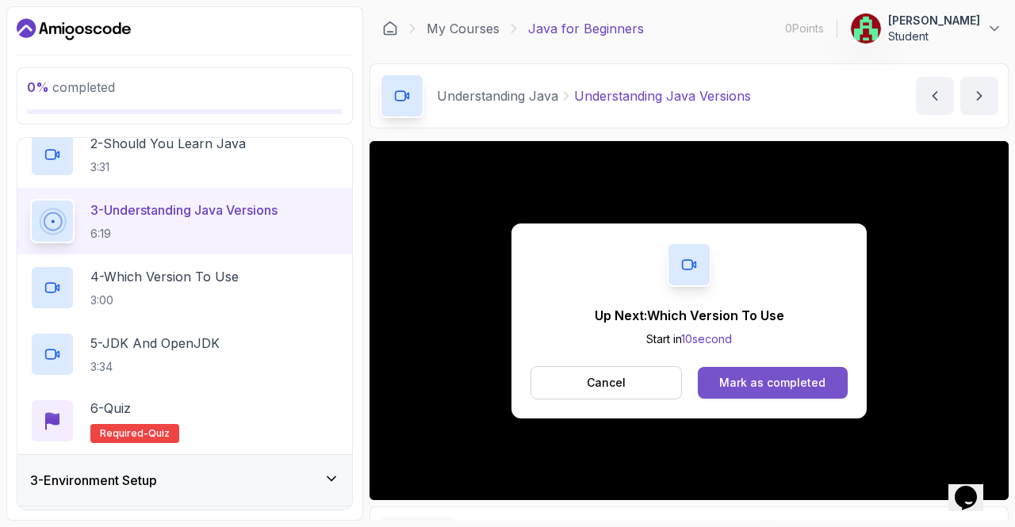
click at [793, 395] on button "Mark as completed" at bounding box center [773, 383] width 150 height 32
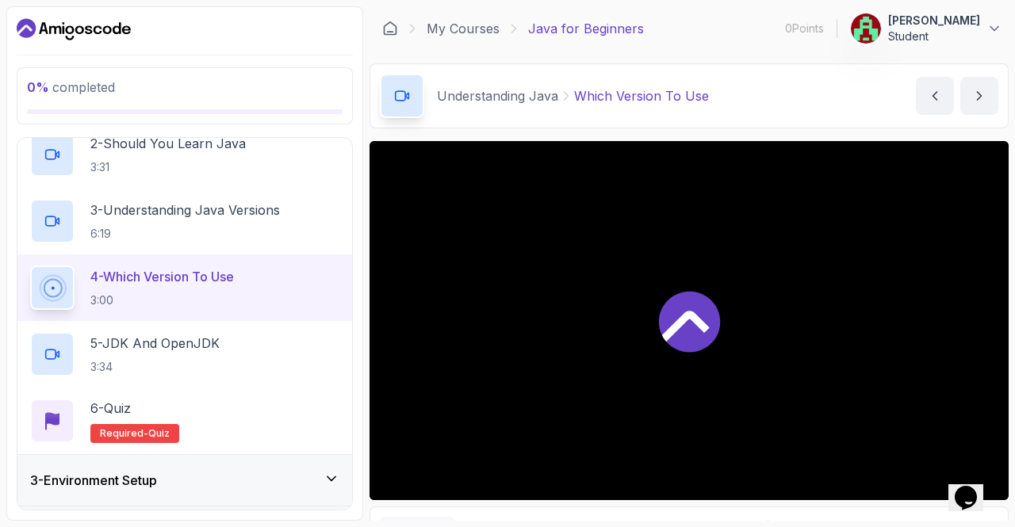
click at [885, 254] on div at bounding box center [688, 320] width 639 height 359
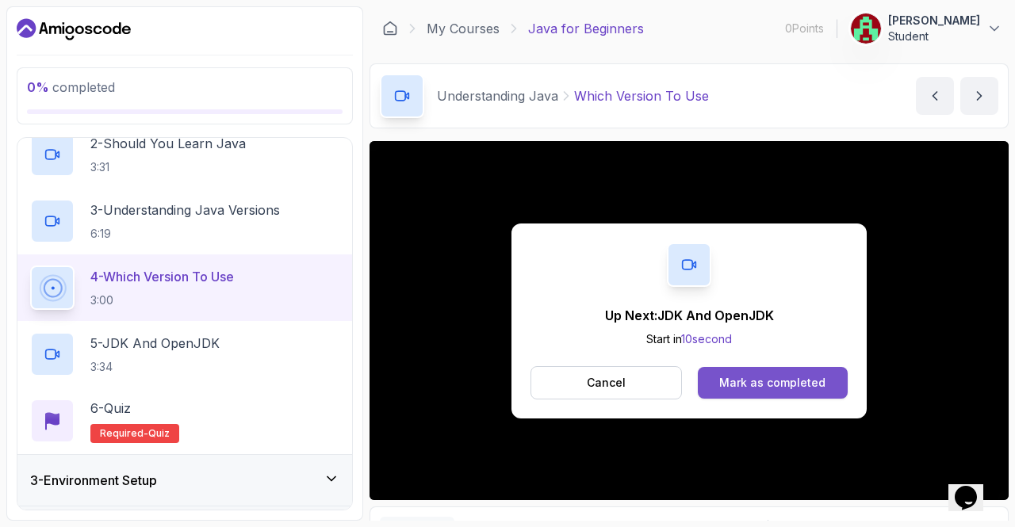
click at [796, 395] on button "Mark as completed" at bounding box center [773, 383] width 150 height 32
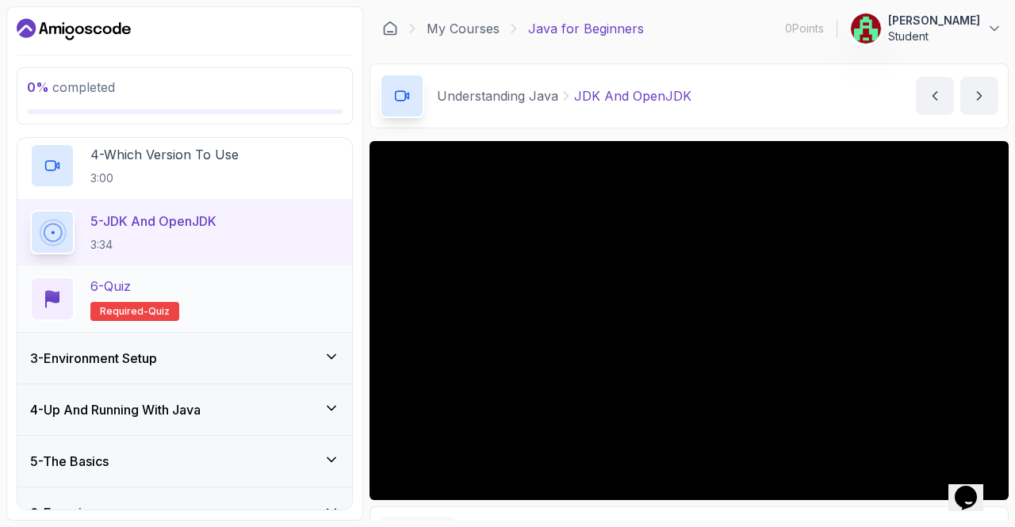
scroll to position [384, 0]
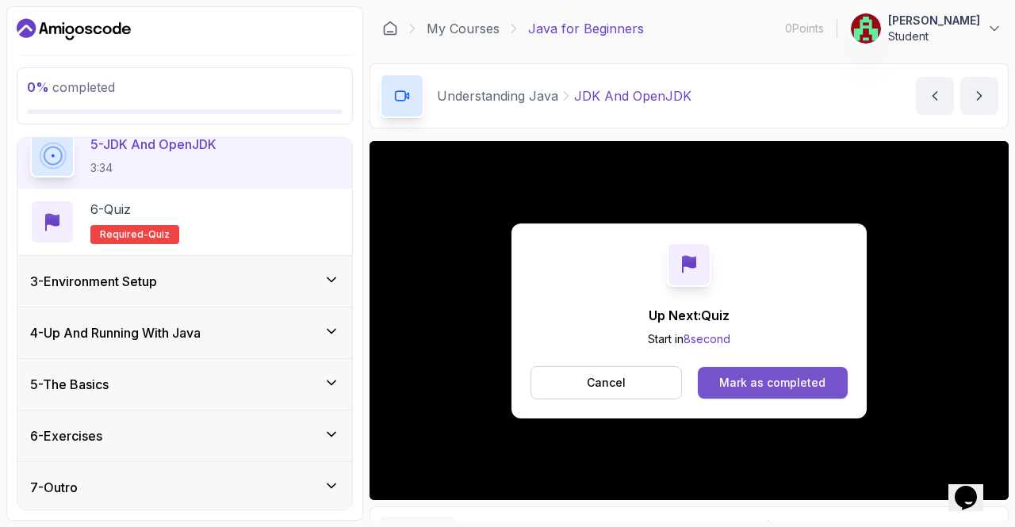
click at [728, 386] on div "Mark as completed" at bounding box center [772, 383] width 106 height 16
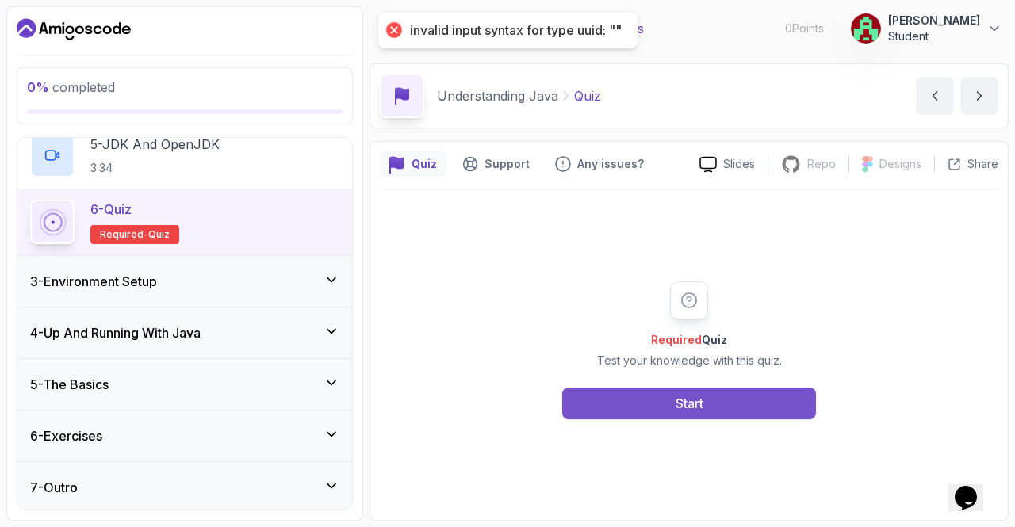
click at [720, 403] on button "Start" at bounding box center [689, 404] width 254 height 32
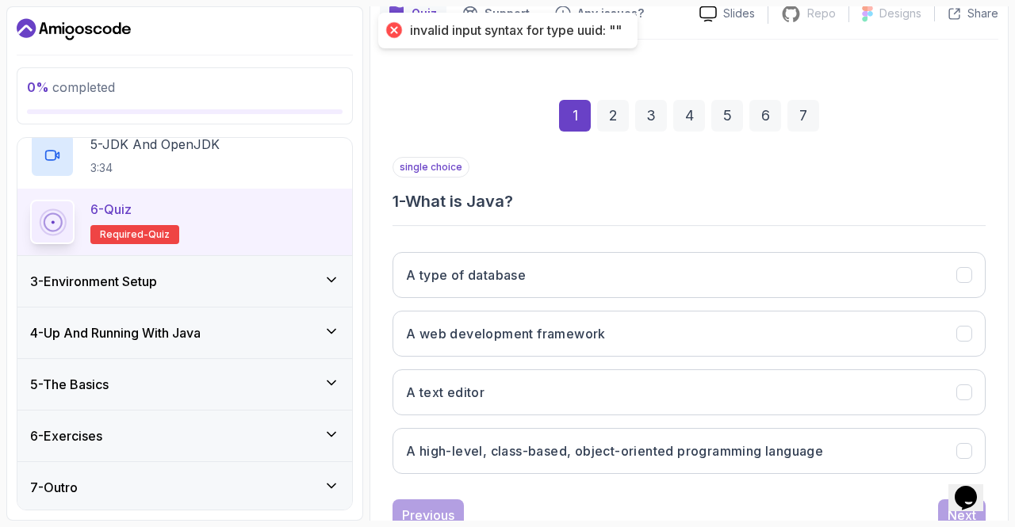
scroll to position [202, 0]
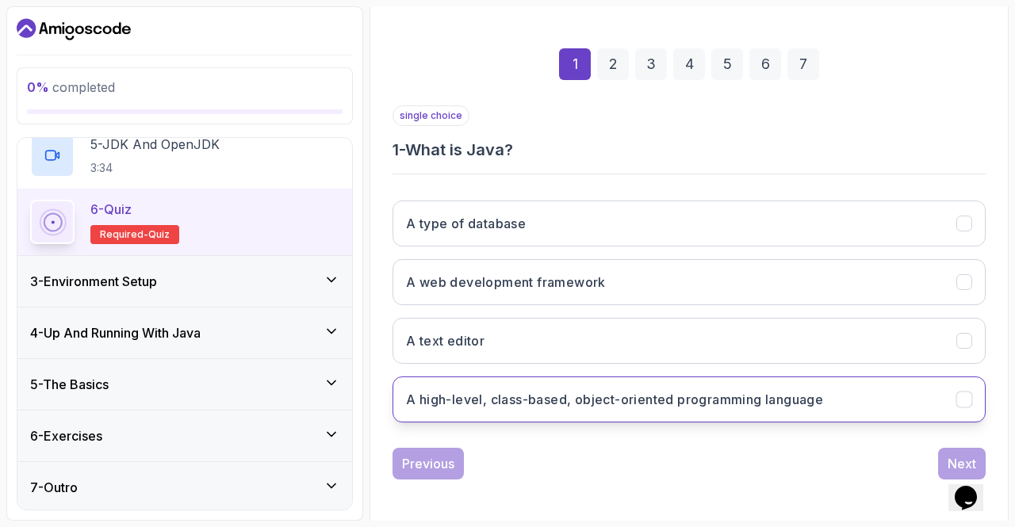
click at [666, 397] on h3 "A high-level, class-based, object-oriented programming language" at bounding box center [614, 399] width 417 height 19
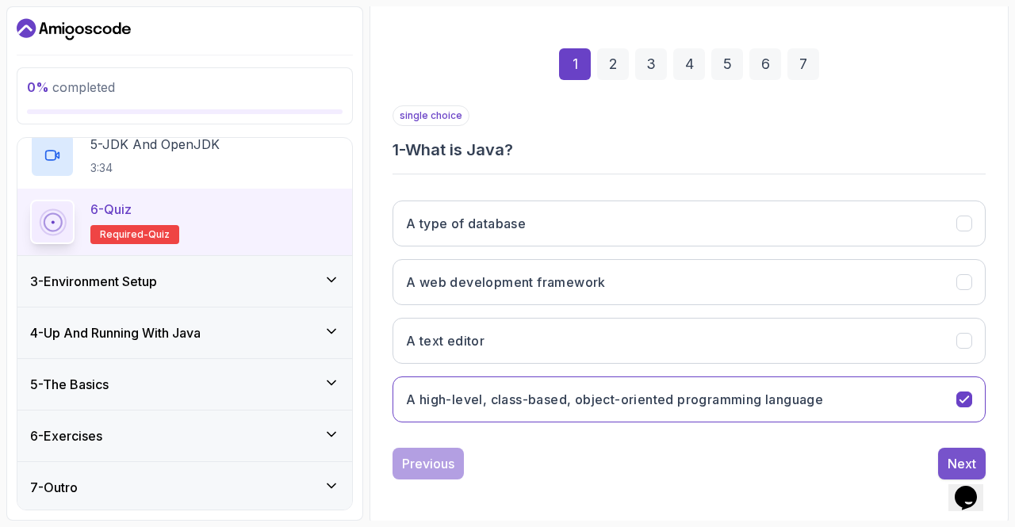
click at [954, 454] on div "Next" at bounding box center [961, 463] width 29 height 19
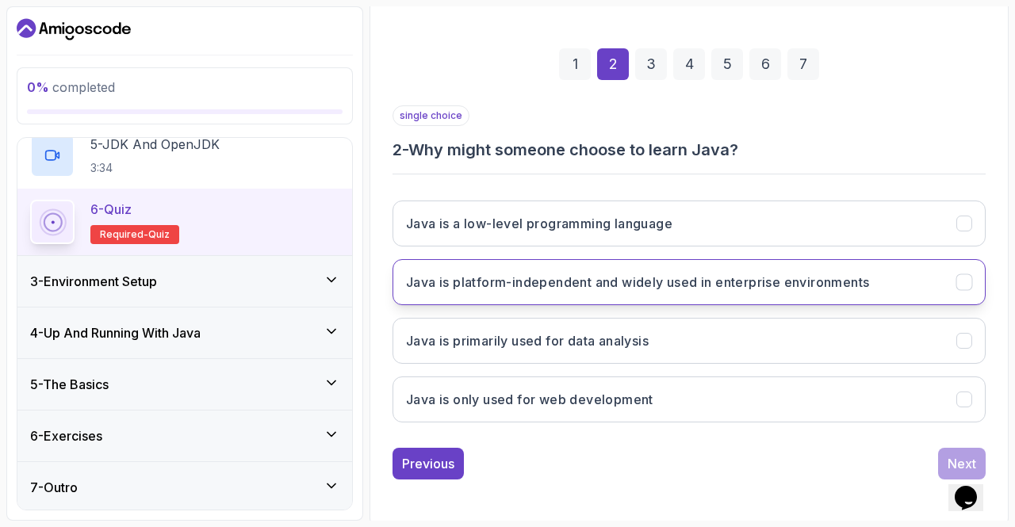
click at [681, 291] on button "Java is platform-independent and widely used in enterprise environments" at bounding box center [688, 282] width 593 height 46
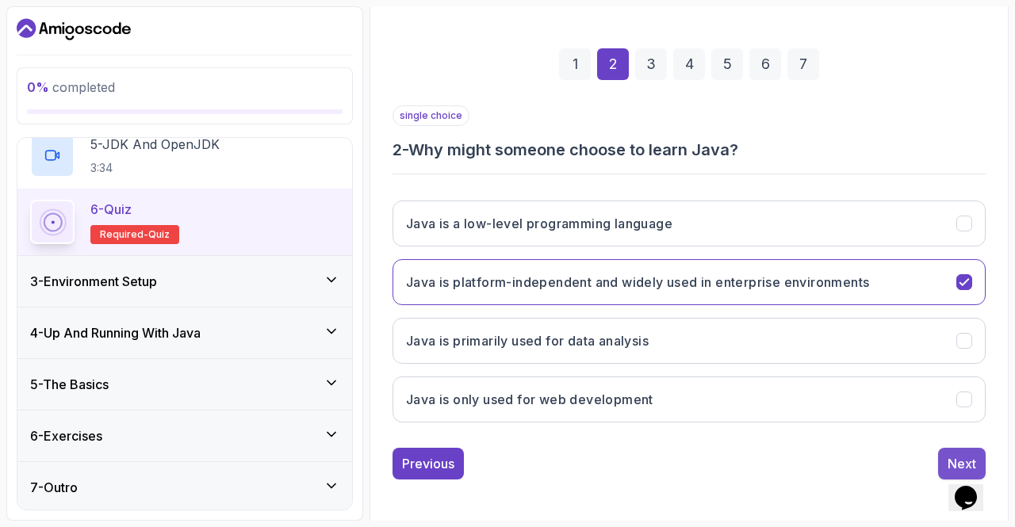
click at [961, 456] on div "Next" at bounding box center [961, 463] width 29 height 19
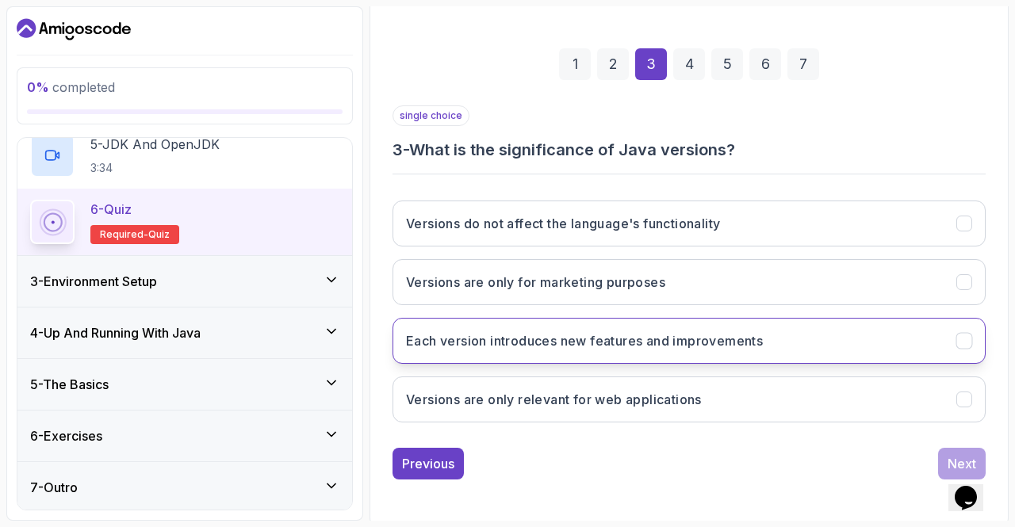
click at [689, 342] on h3 "Each version introduces new features and improvements" at bounding box center [584, 340] width 357 height 19
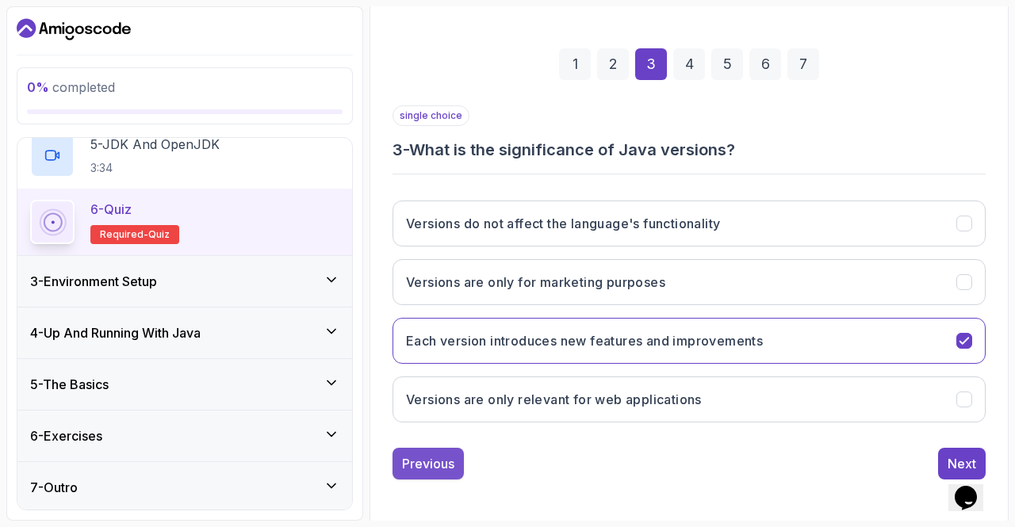
click at [444, 464] on div "Previous" at bounding box center [428, 463] width 52 height 19
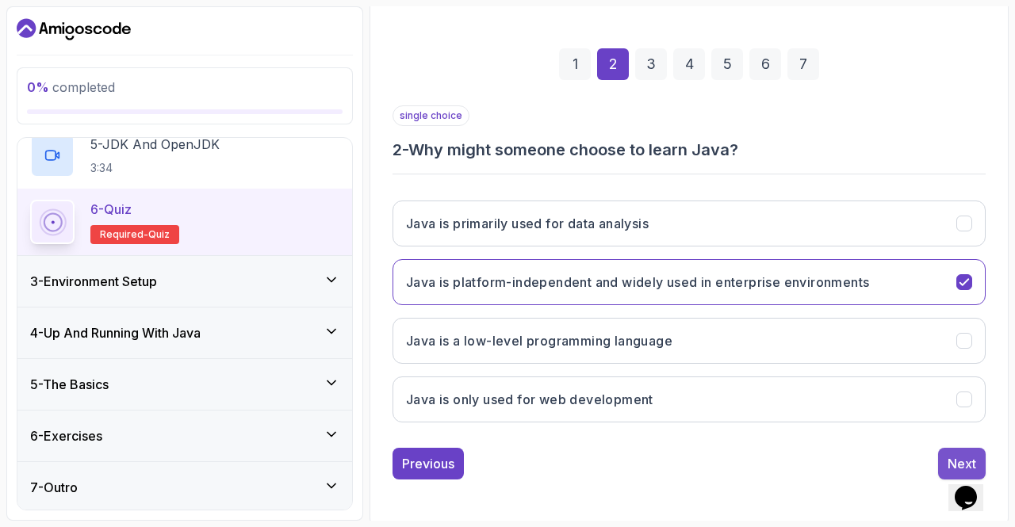
click at [961, 454] on div "Next" at bounding box center [961, 463] width 29 height 19
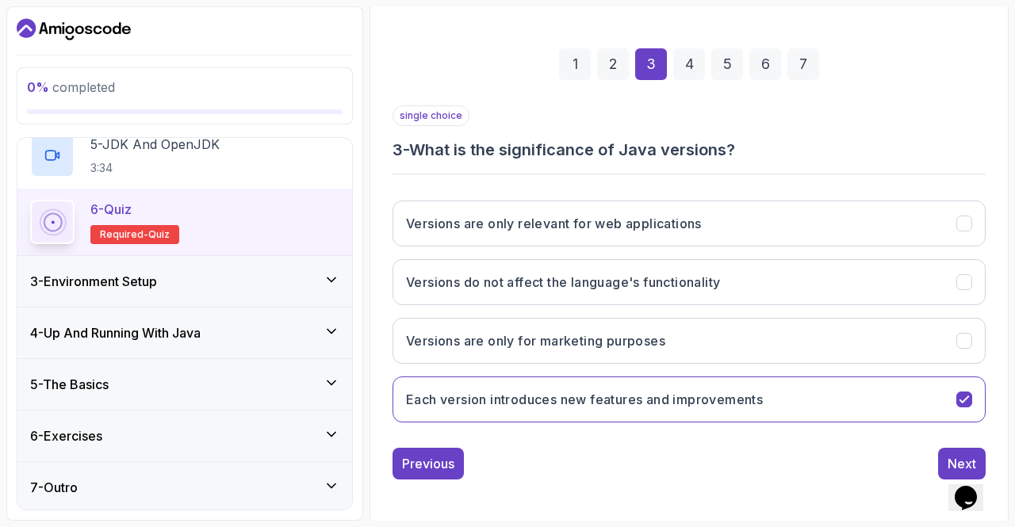
click at [961, 454] on div "Next" at bounding box center [961, 463] width 29 height 19
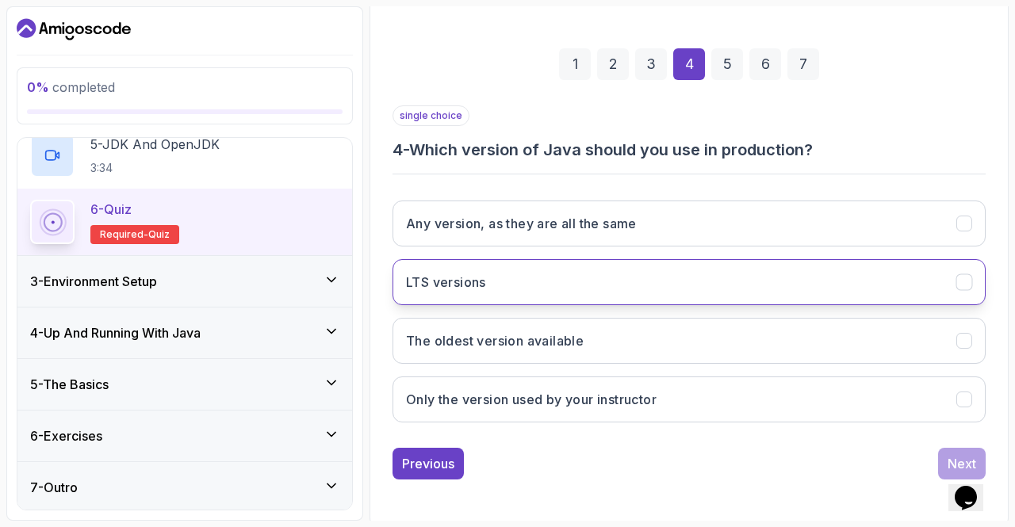
click at [643, 272] on button "LTS versions" at bounding box center [688, 282] width 593 height 46
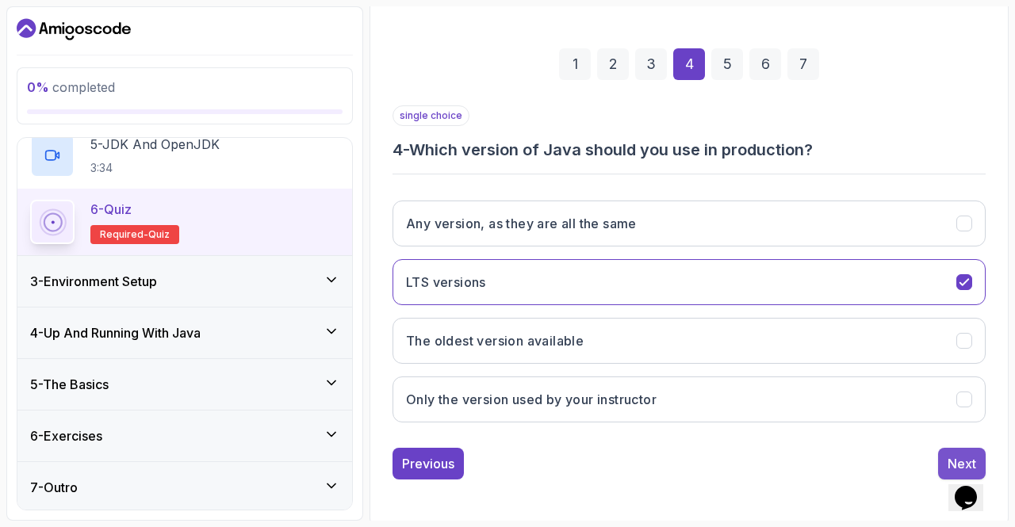
click at [969, 456] on div "Next" at bounding box center [961, 463] width 29 height 19
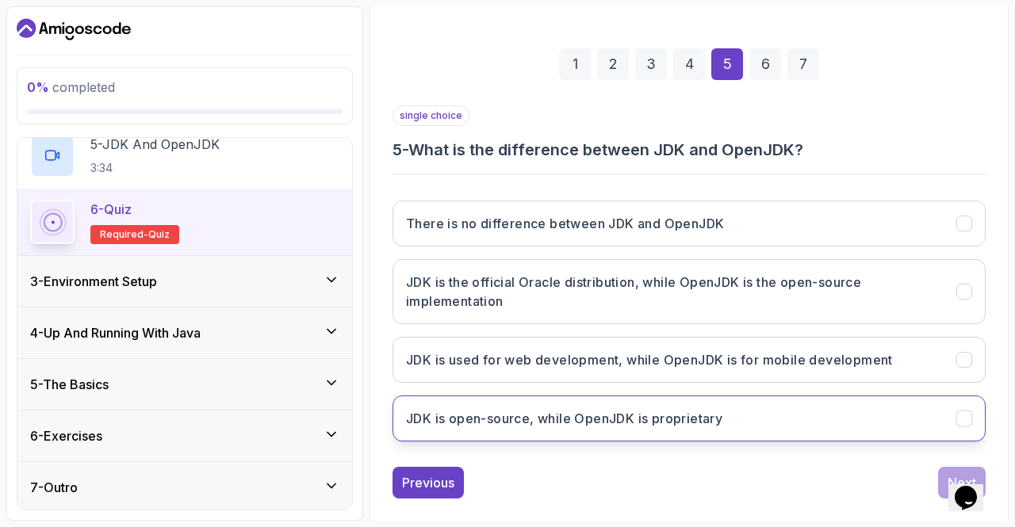
click at [620, 418] on h3 "JDK is open-source, while OpenJDK is proprietary" at bounding box center [564, 418] width 316 height 19
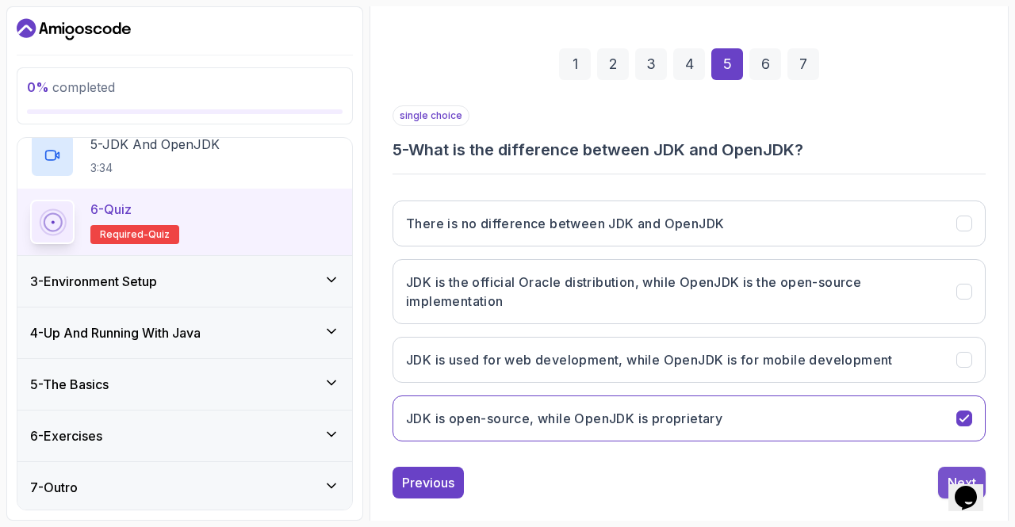
click at [942, 478] on button "Next" at bounding box center [962, 483] width 48 height 32
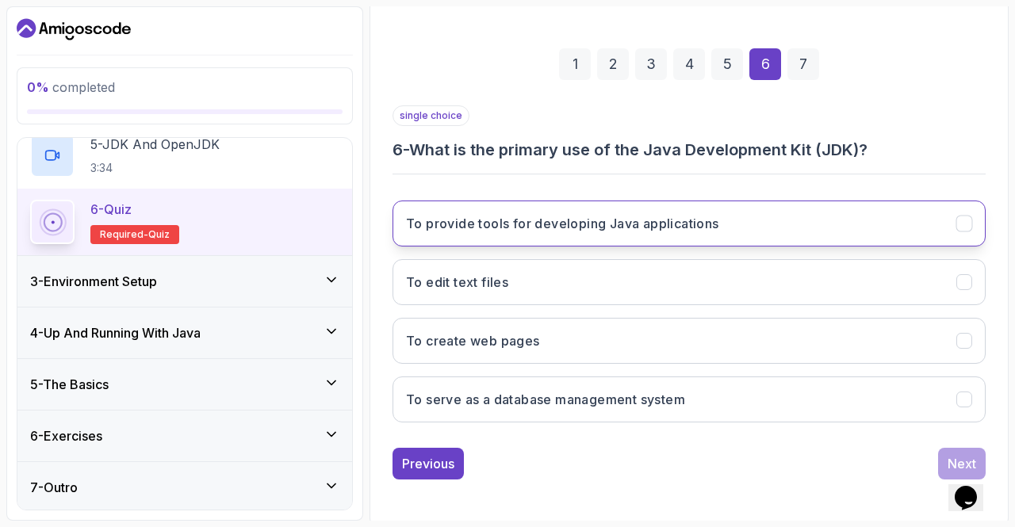
click at [759, 229] on button "To provide tools for developing Java applications" at bounding box center [688, 224] width 593 height 46
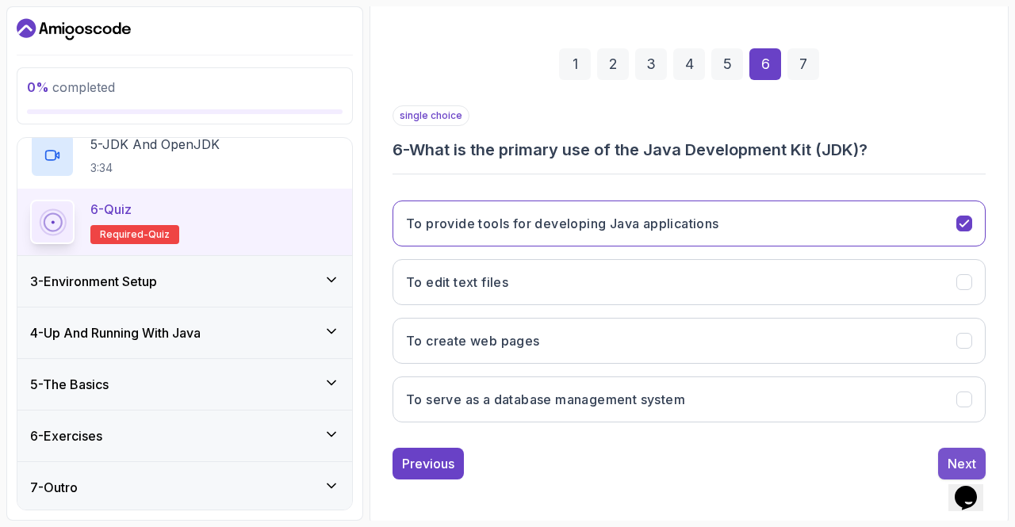
click at [967, 454] on div "Next" at bounding box center [961, 463] width 29 height 19
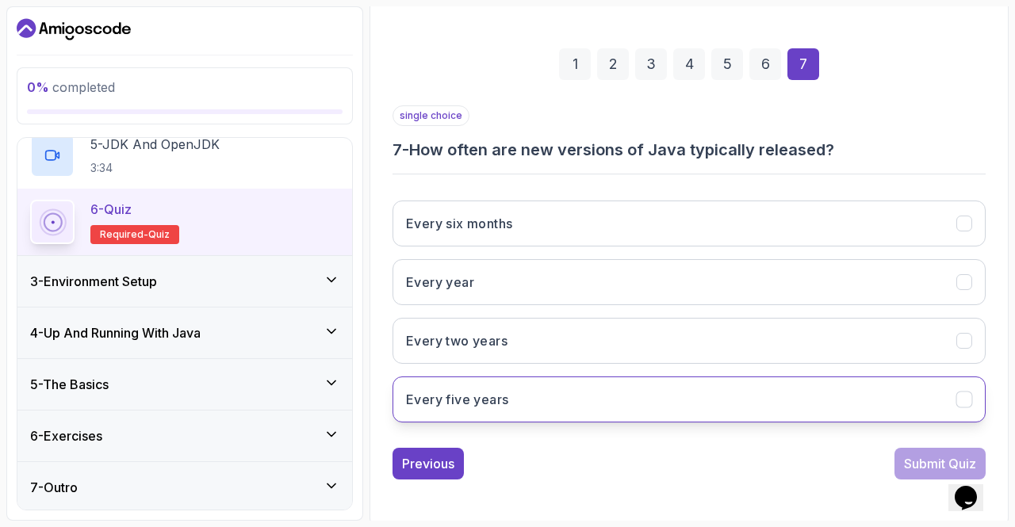
click at [768, 379] on button "Every five years" at bounding box center [688, 400] width 593 height 46
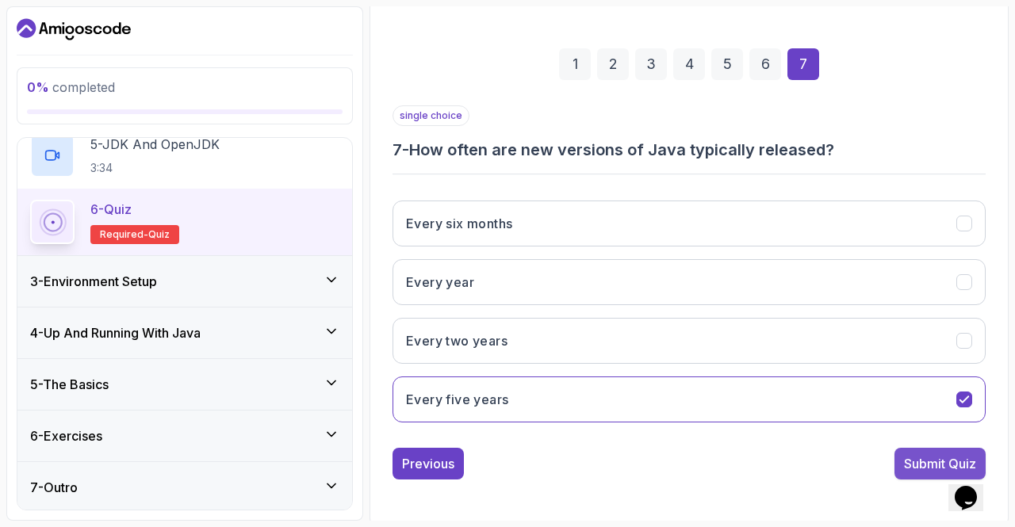
click at [901, 459] on button "Submit Quiz" at bounding box center [939, 464] width 91 height 32
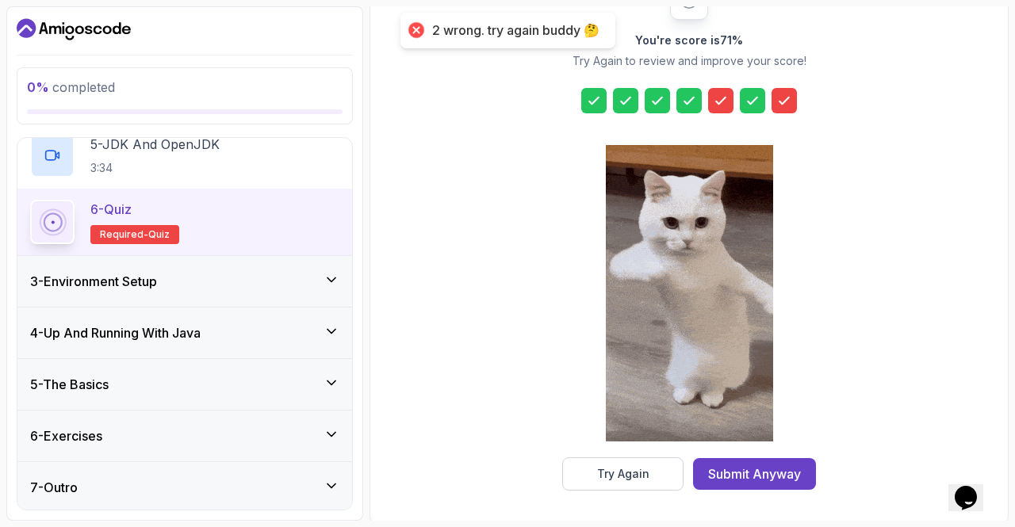
scroll to position [231, 0]
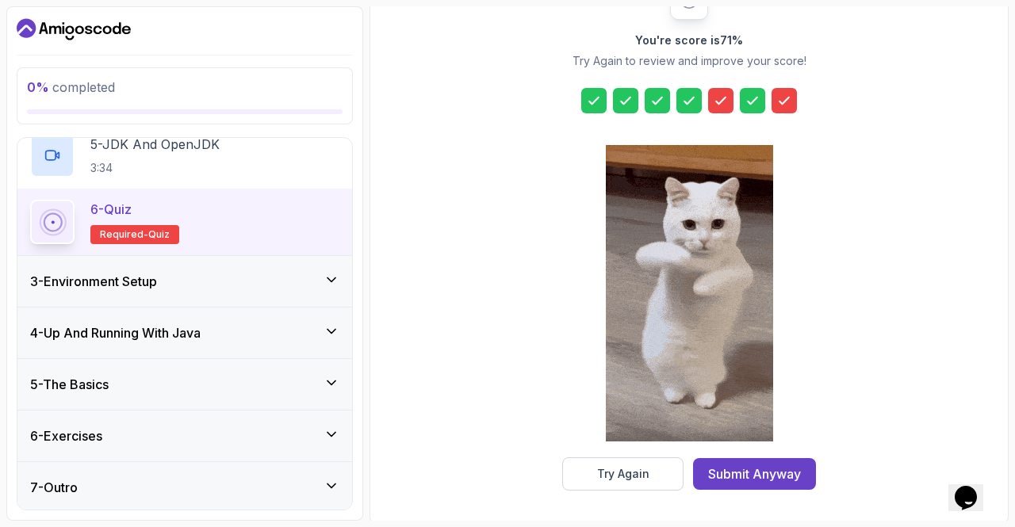
click at [780, 103] on icon at bounding box center [784, 101] width 16 height 16
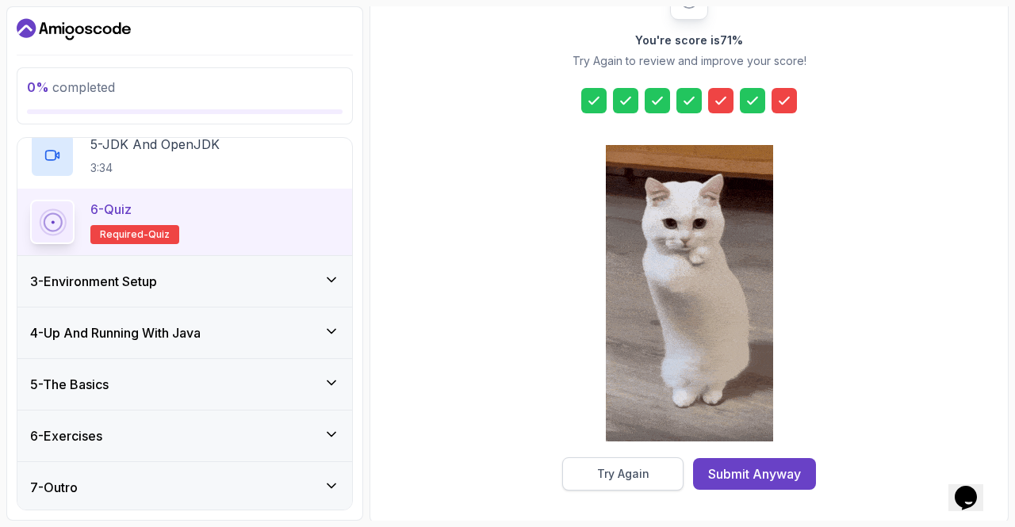
click at [599, 468] on div "Try Again" at bounding box center [623, 474] width 52 height 16
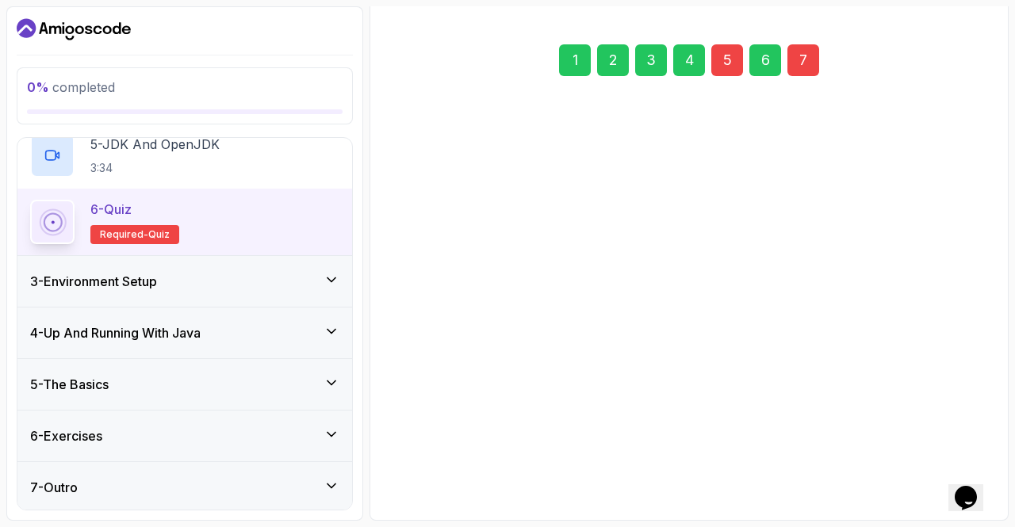
scroll to position [202, 0]
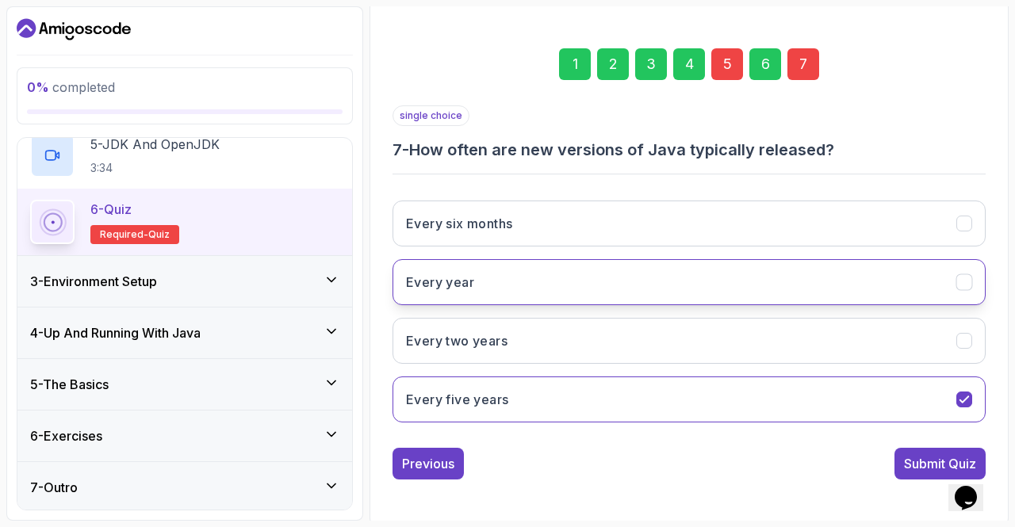
click at [637, 290] on button "Every year" at bounding box center [688, 282] width 593 height 46
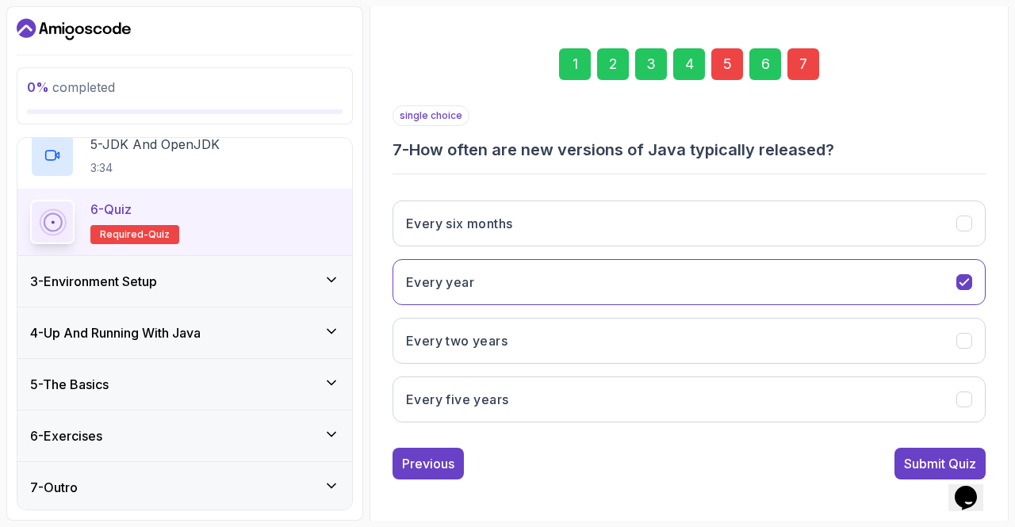
click at [720, 67] on div "5" at bounding box center [727, 64] width 32 height 32
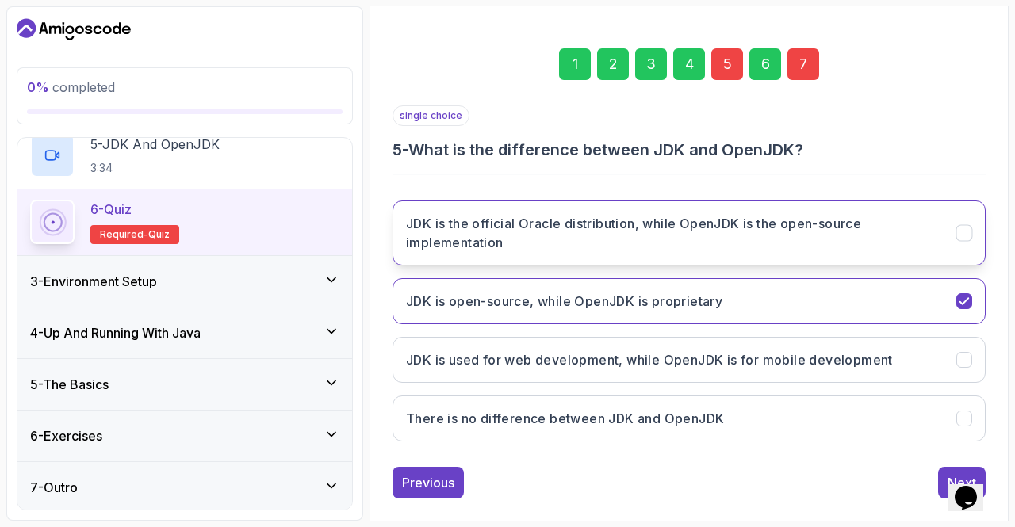
click at [597, 228] on h3 "JDK is the official Oracle distribution, while OpenJDK is the open-source imple…" at bounding box center [671, 233] width 531 height 38
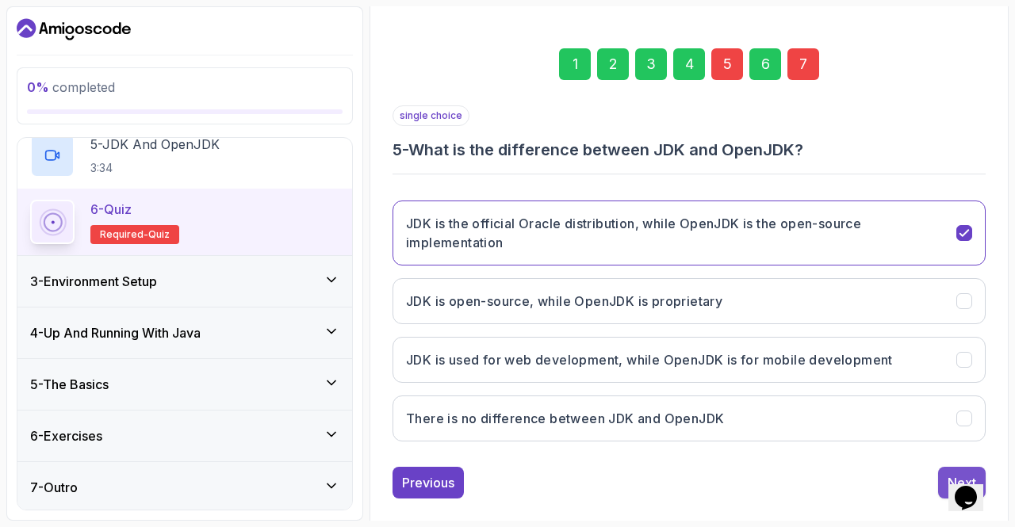
click at [947, 469] on button "Next" at bounding box center [962, 483] width 48 height 32
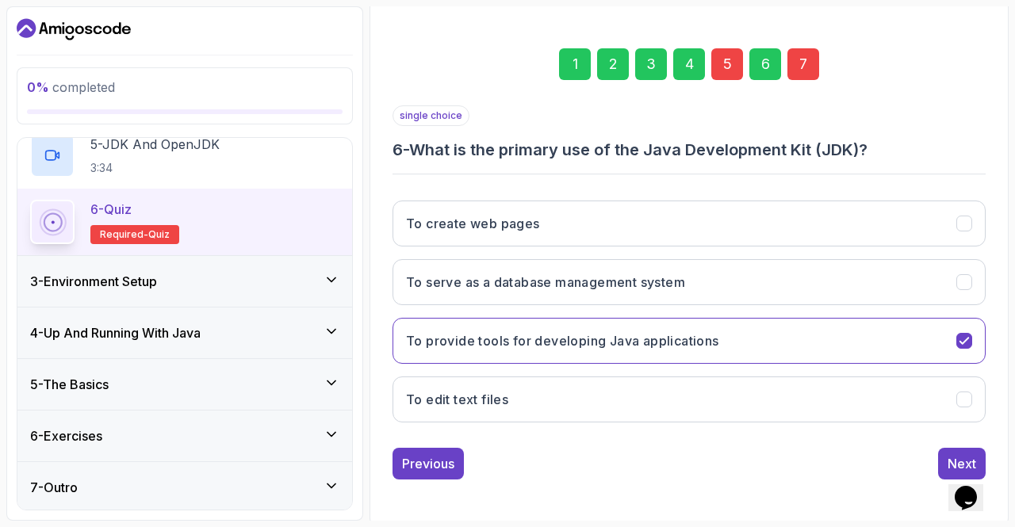
click at [947, 469] on button "Next" at bounding box center [962, 464] width 48 height 32
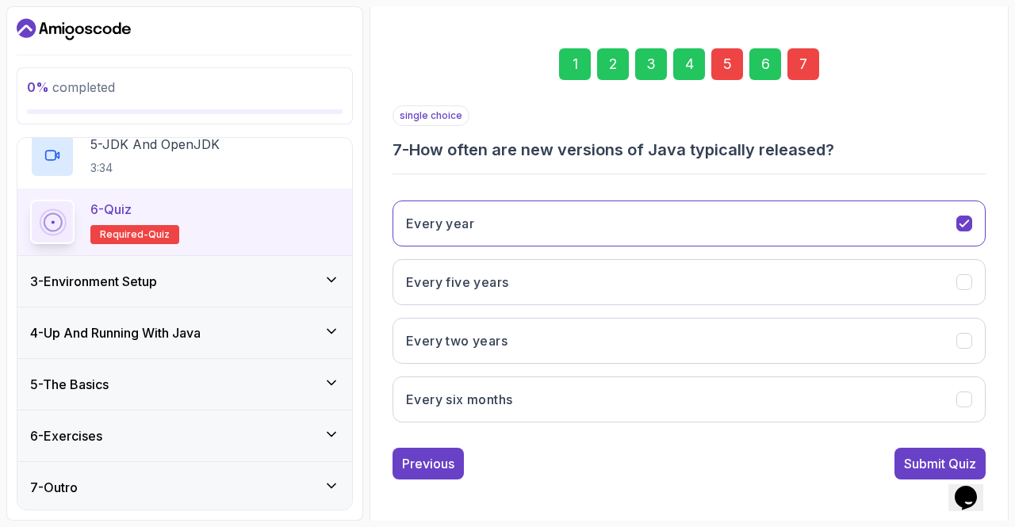
click at [947, 469] on button "Submit Quiz" at bounding box center [939, 464] width 91 height 32
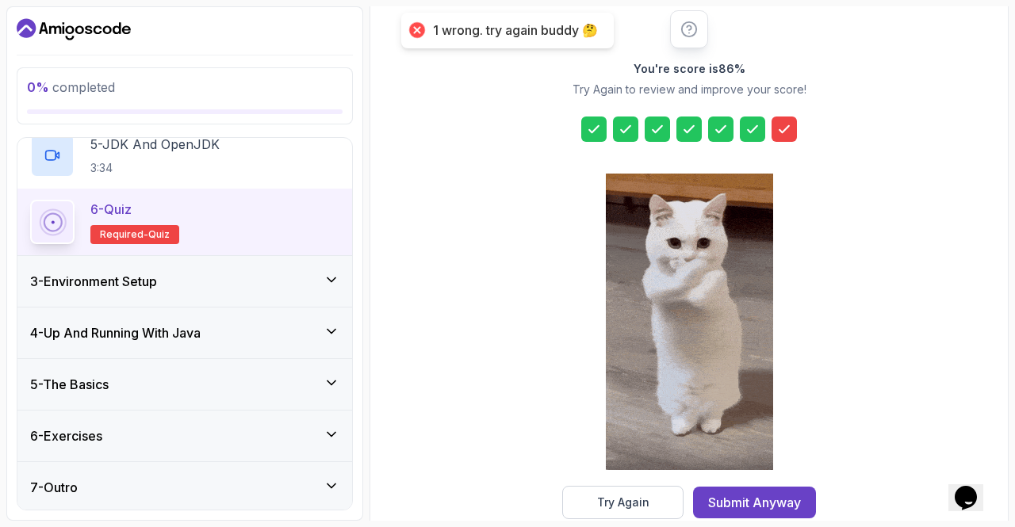
click at [789, 127] on icon at bounding box center [784, 129] width 16 height 16
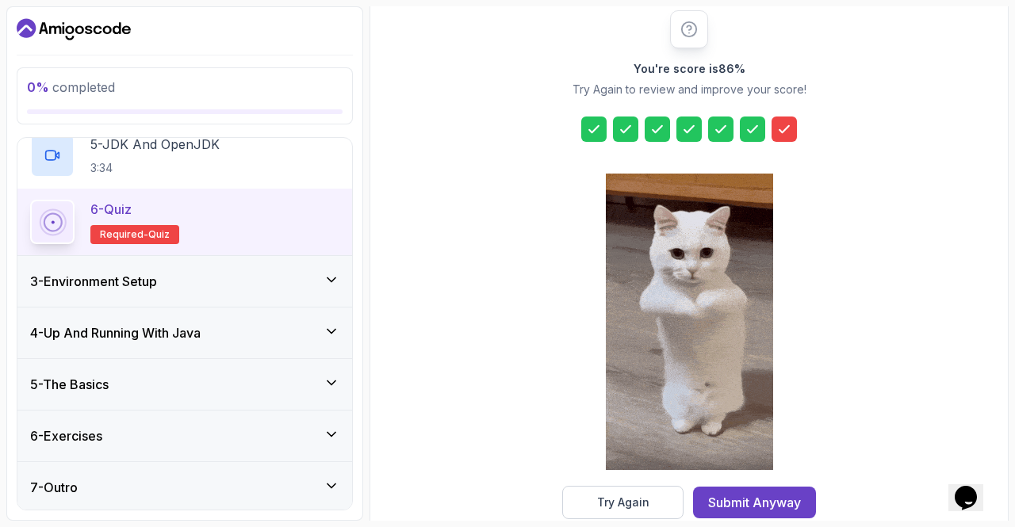
click at [789, 127] on icon at bounding box center [784, 129] width 16 height 16
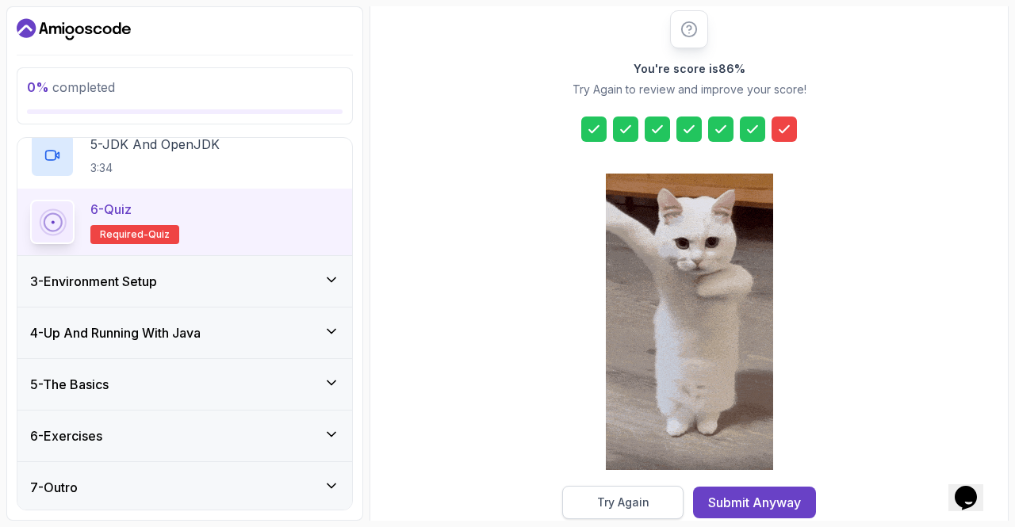
click at [612, 507] on div "Try Again" at bounding box center [623, 503] width 52 height 16
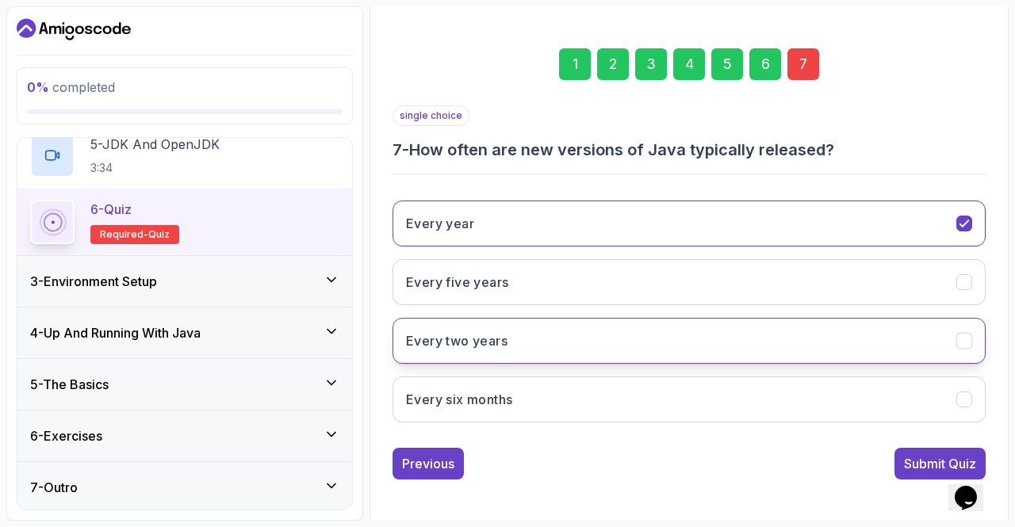
click at [627, 342] on button "Every two years" at bounding box center [688, 341] width 593 height 46
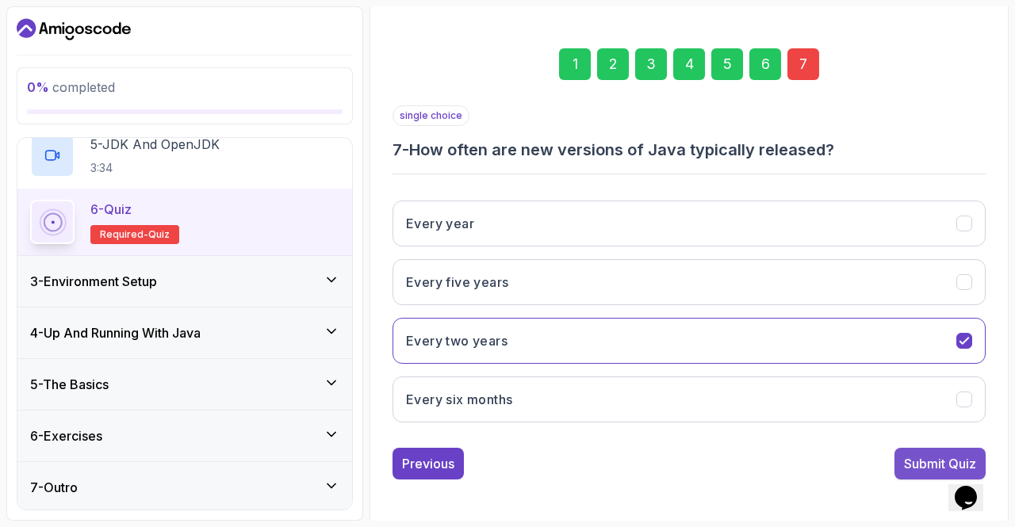
click at [904, 462] on div "Submit Quiz" at bounding box center [940, 463] width 72 height 19
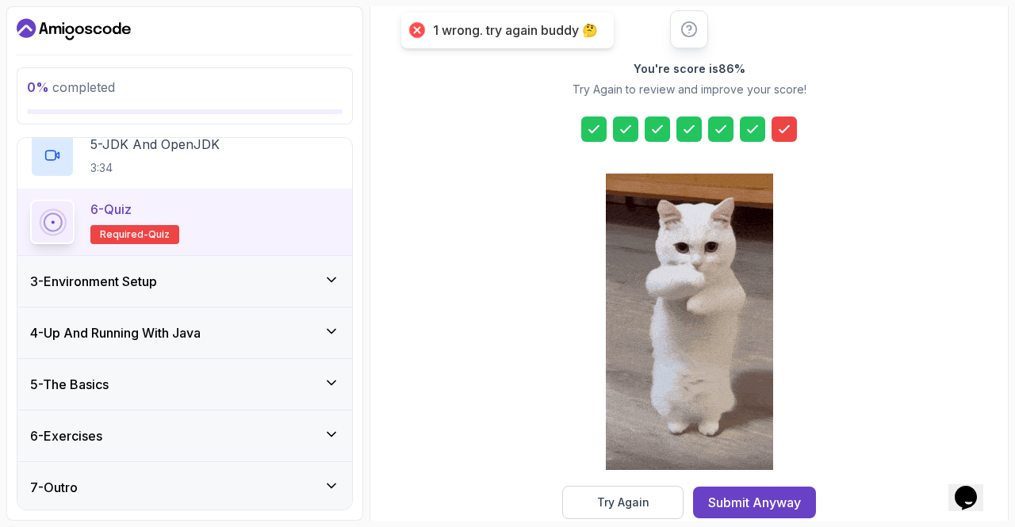
click at [793, 127] on div at bounding box center [783, 129] width 25 height 25
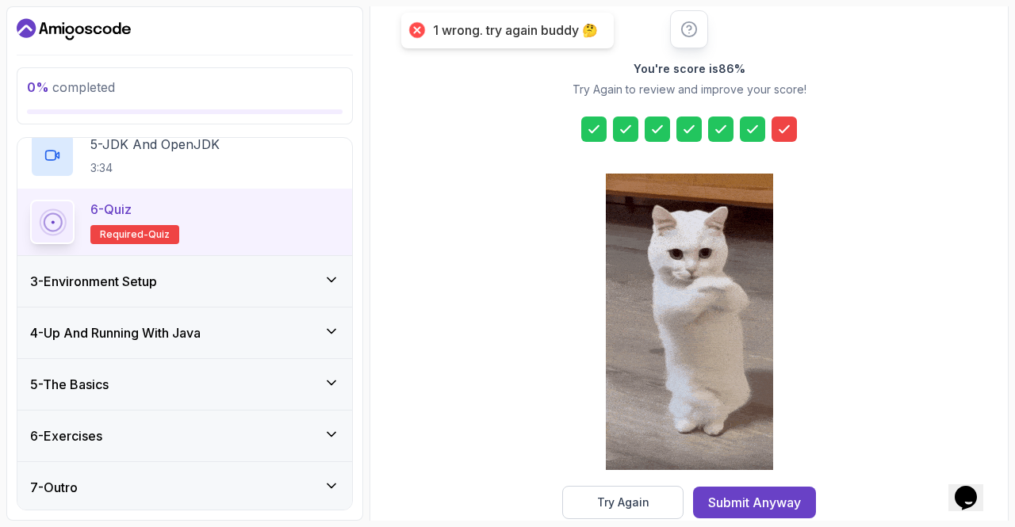
click at [783, 126] on icon at bounding box center [784, 129] width 16 height 16
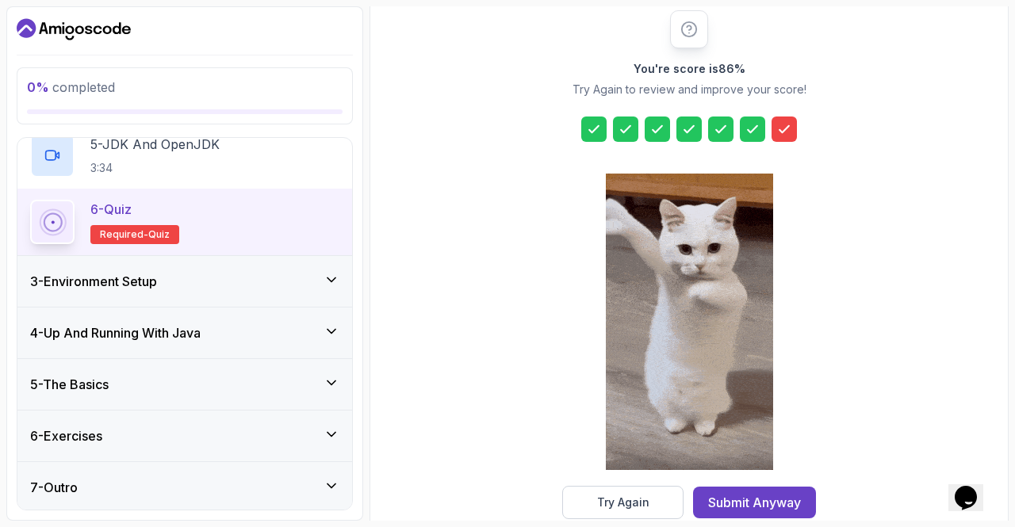
click at [783, 126] on icon at bounding box center [784, 129] width 16 height 16
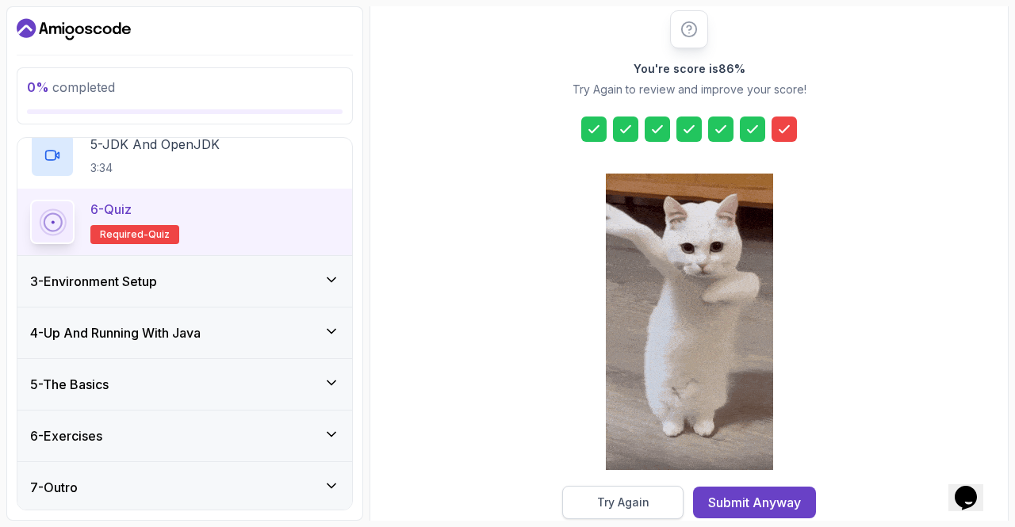
click at [592, 507] on button "Try Again" at bounding box center [622, 502] width 121 height 33
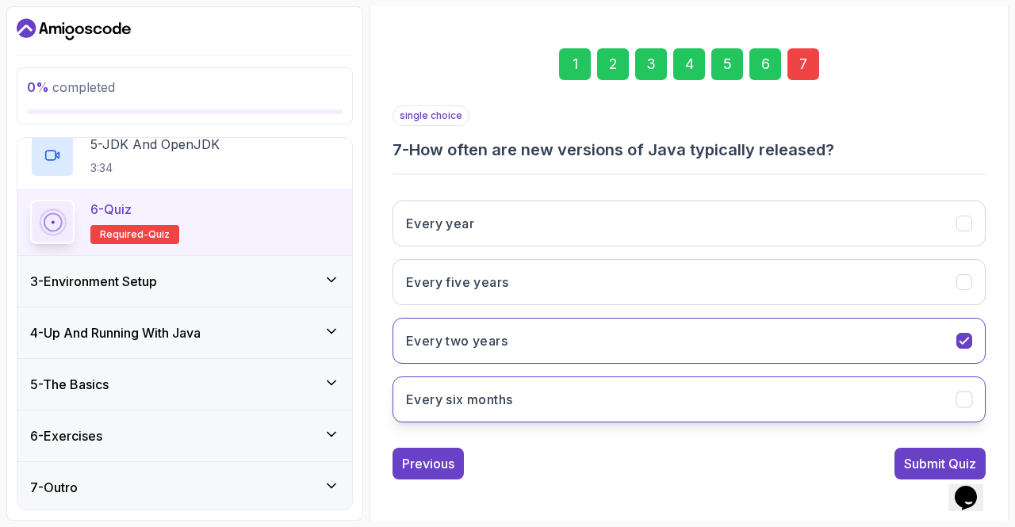
click at [482, 394] on h3 "Every six months" at bounding box center [459, 399] width 106 height 19
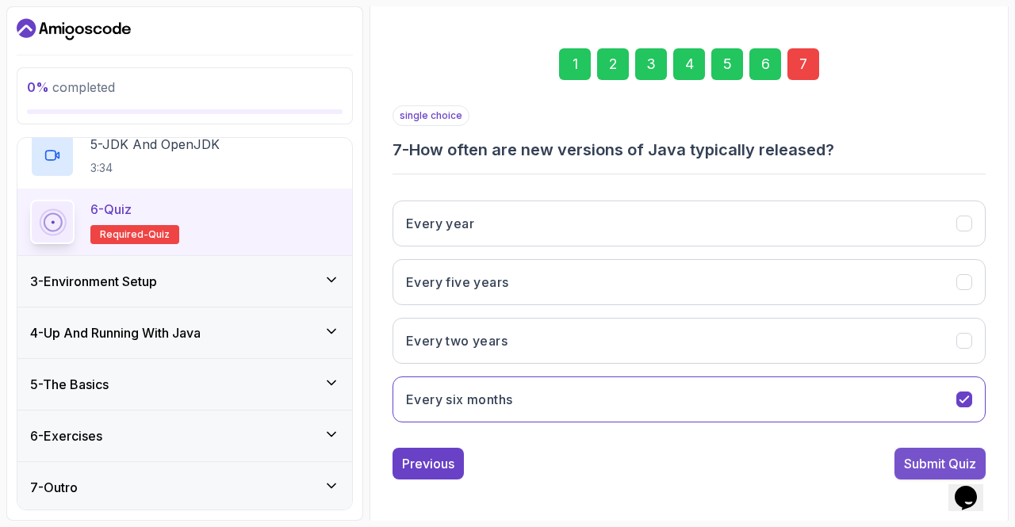
click at [907, 473] on button "Submit Quiz" at bounding box center [939, 464] width 91 height 32
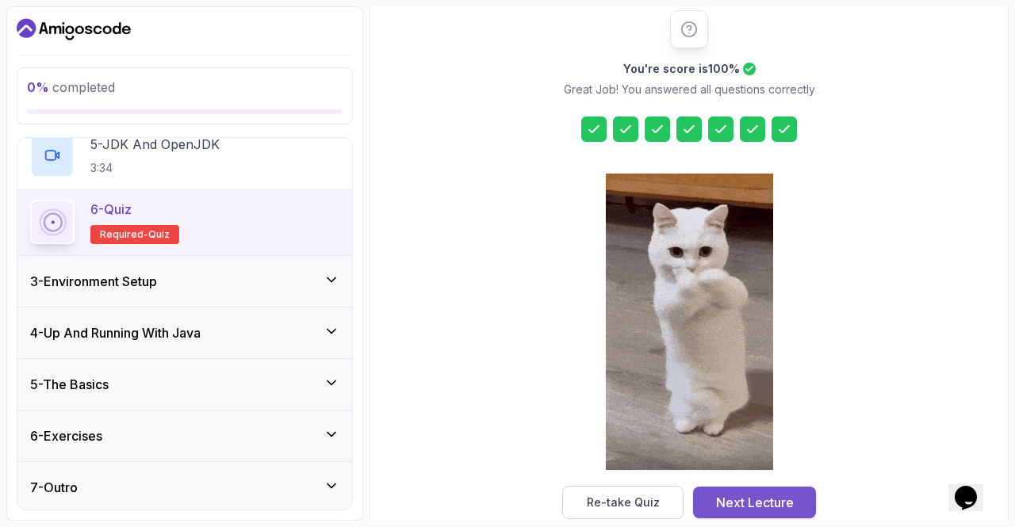
click at [735, 505] on div "Next Lecture" at bounding box center [755, 502] width 78 height 19
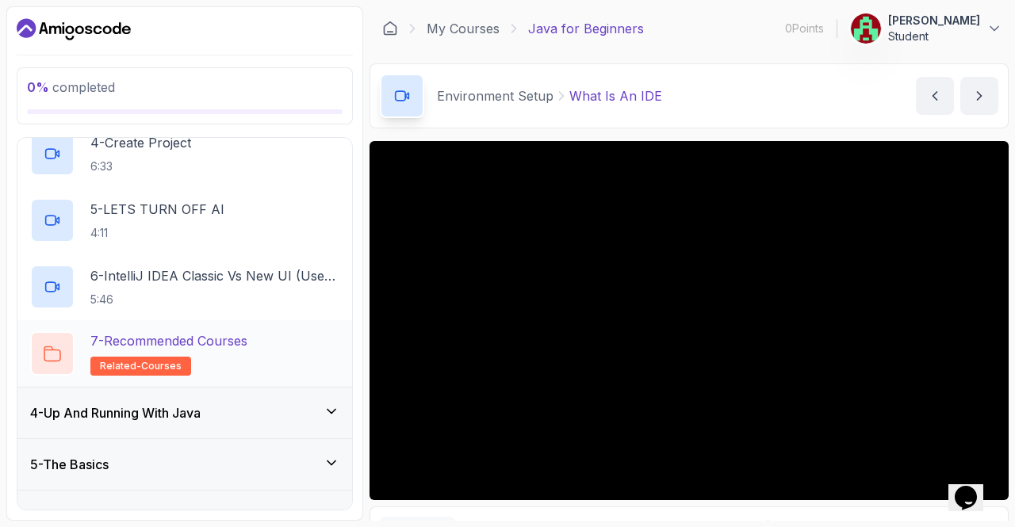
scroll to position [451, 0]
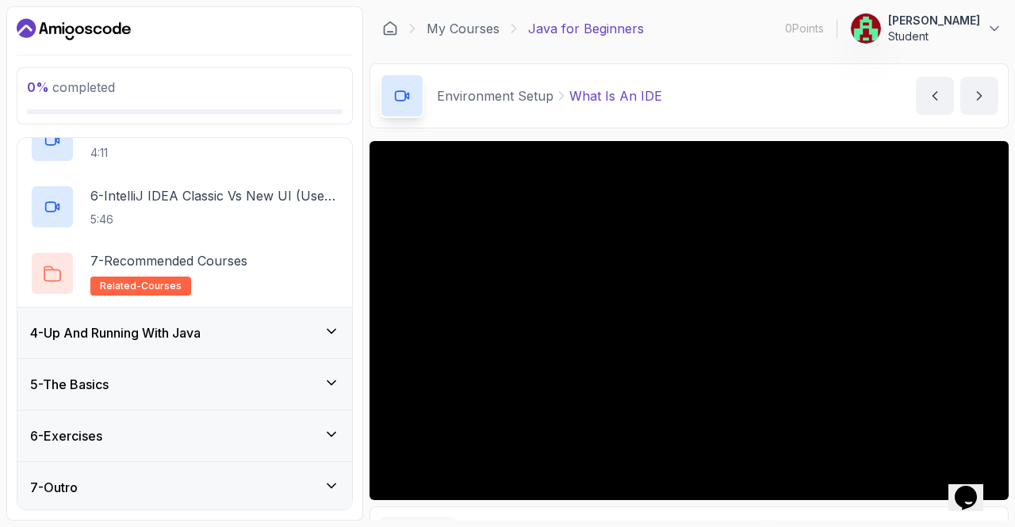
click at [246, 334] on div "4 - Up And Running With Java" at bounding box center [184, 332] width 309 height 19
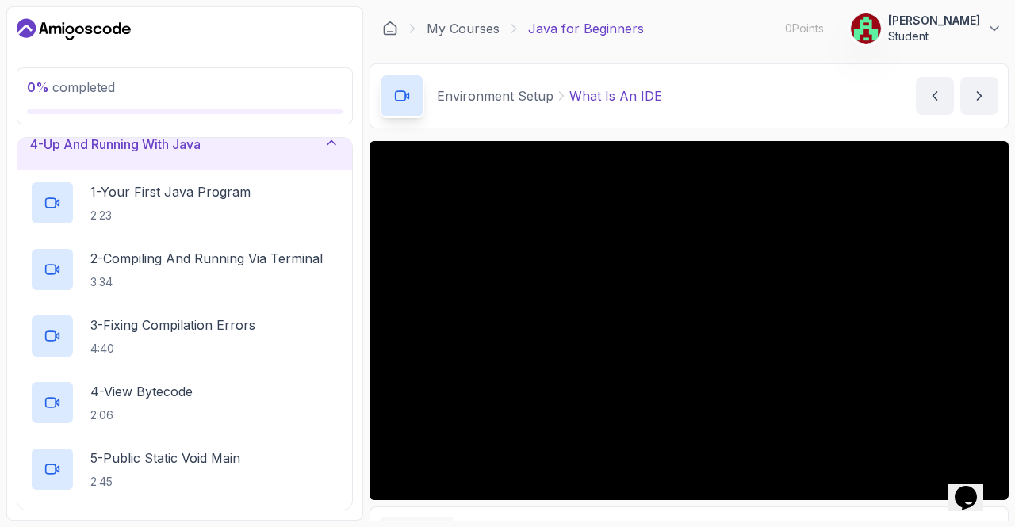
scroll to position [167, 0]
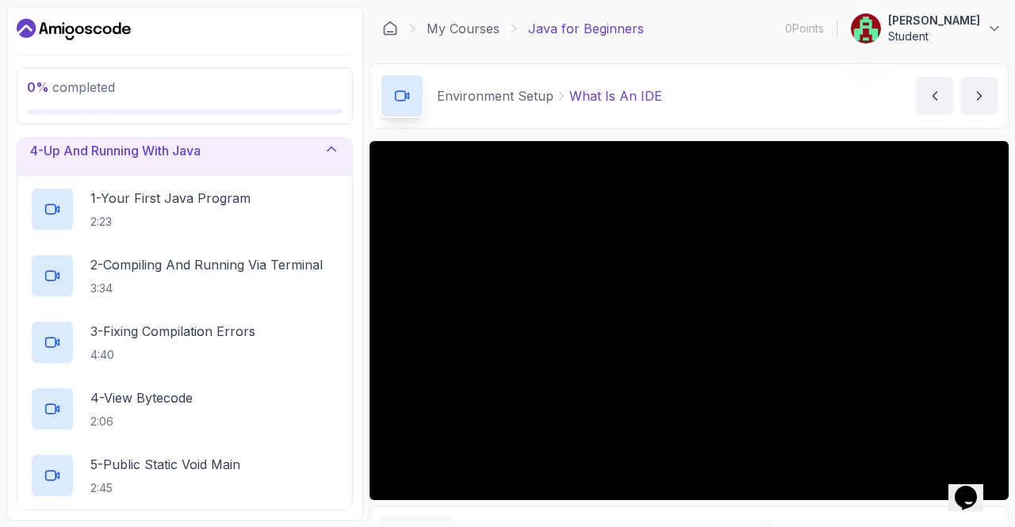
click at [293, 170] on div "4 - Up And Running With Java" at bounding box center [184, 150] width 335 height 51
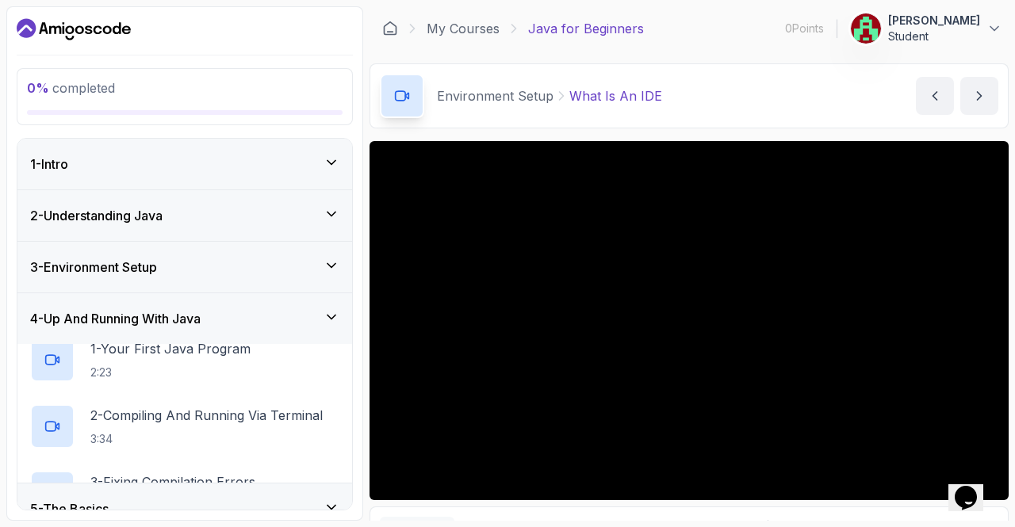
scroll to position [0, 0]
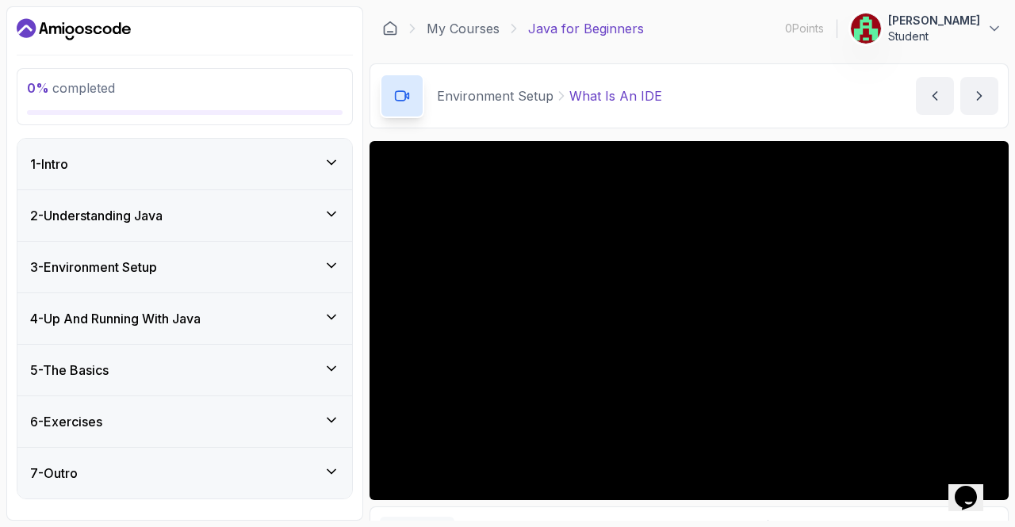
click at [295, 361] on div "5 - The Basics" at bounding box center [184, 370] width 309 height 19
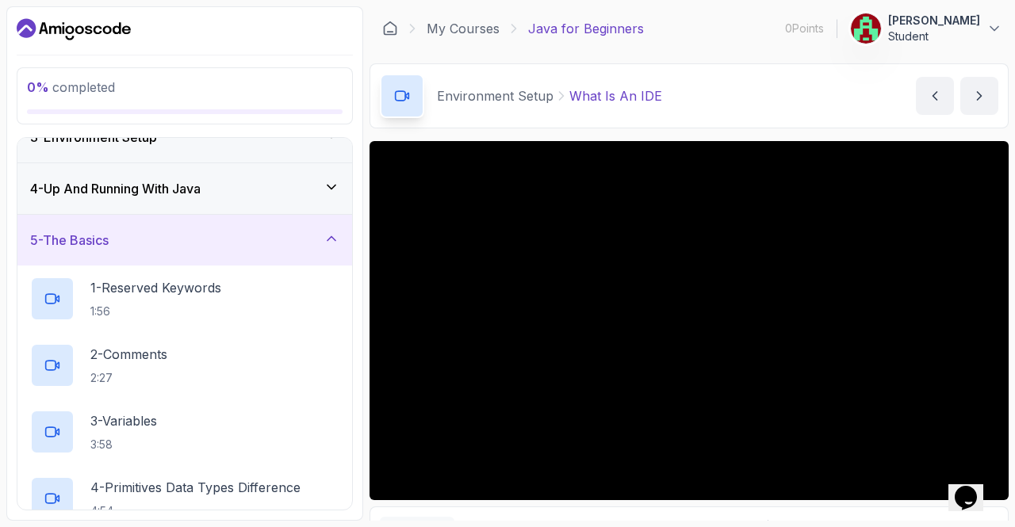
scroll to position [131, 0]
click at [327, 237] on icon at bounding box center [331, 237] width 8 height 4
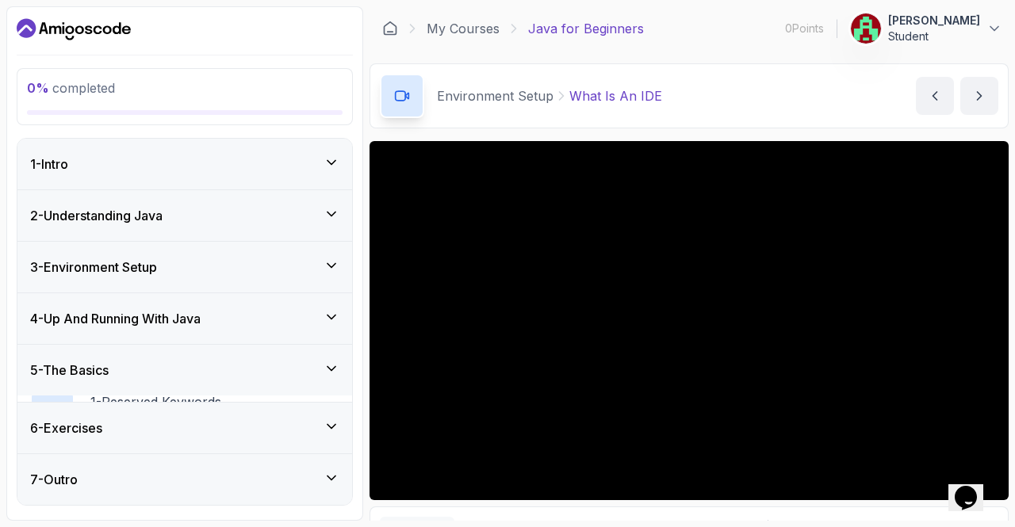
scroll to position [0, 0]
click at [337, 319] on icon at bounding box center [331, 317] width 16 height 16
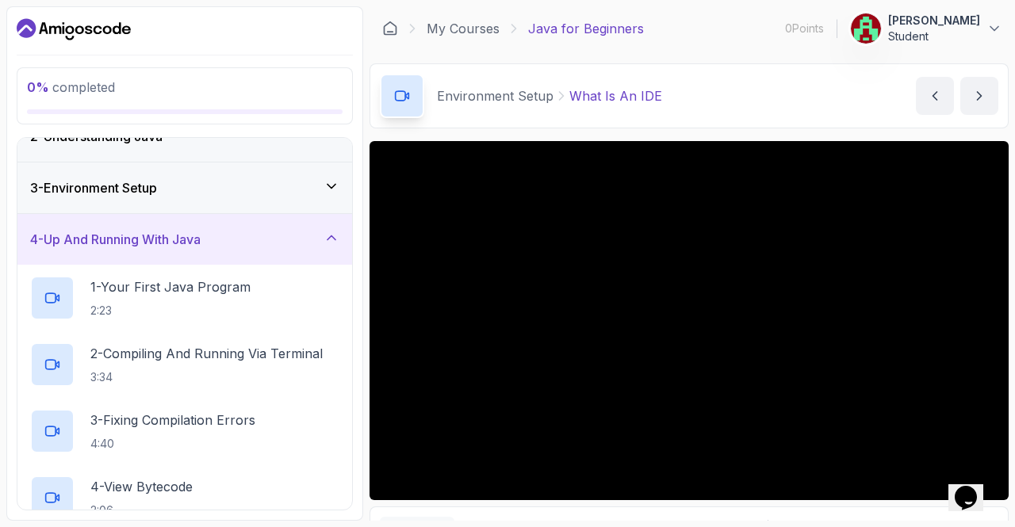
scroll to position [77, 0]
click at [331, 232] on icon at bounding box center [331, 239] width 16 height 16
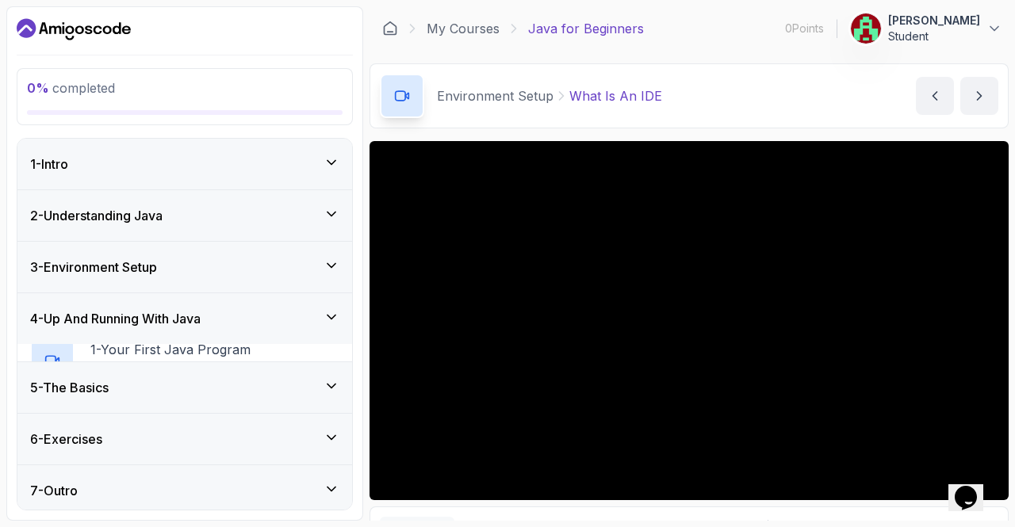
scroll to position [0, 0]
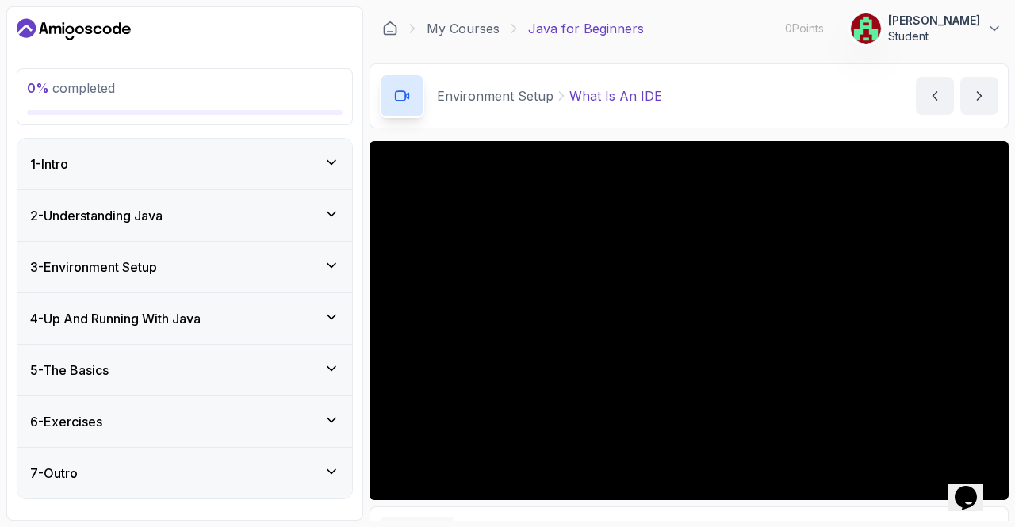
click at [330, 367] on icon at bounding box center [331, 369] width 8 height 4
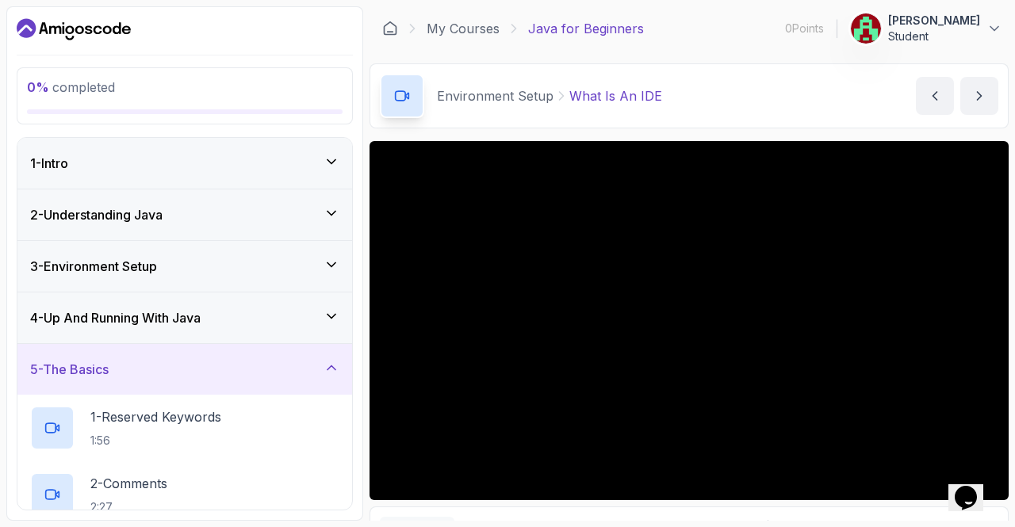
click at [331, 360] on icon at bounding box center [331, 368] width 16 height 16
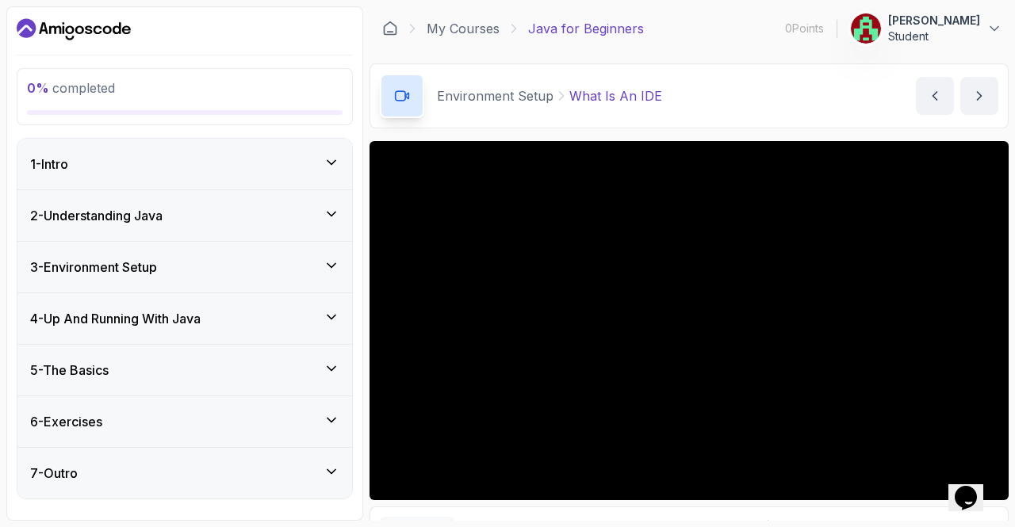
click at [336, 324] on div "4 - Up And Running With Java" at bounding box center [184, 318] width 309 height 19
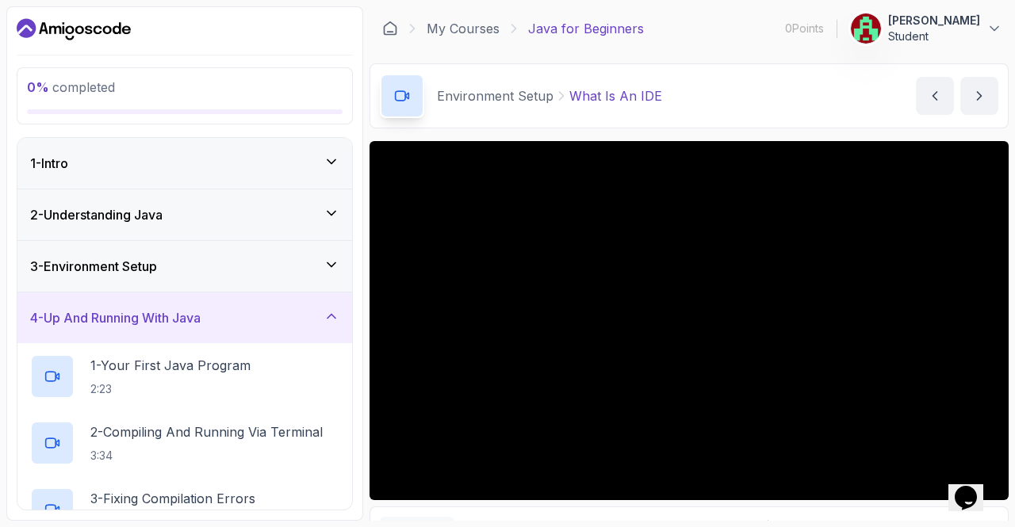
click at [336, 324] on div "4 - Up And Running With Java" at bounding box center [184, 317] width 309 height 19
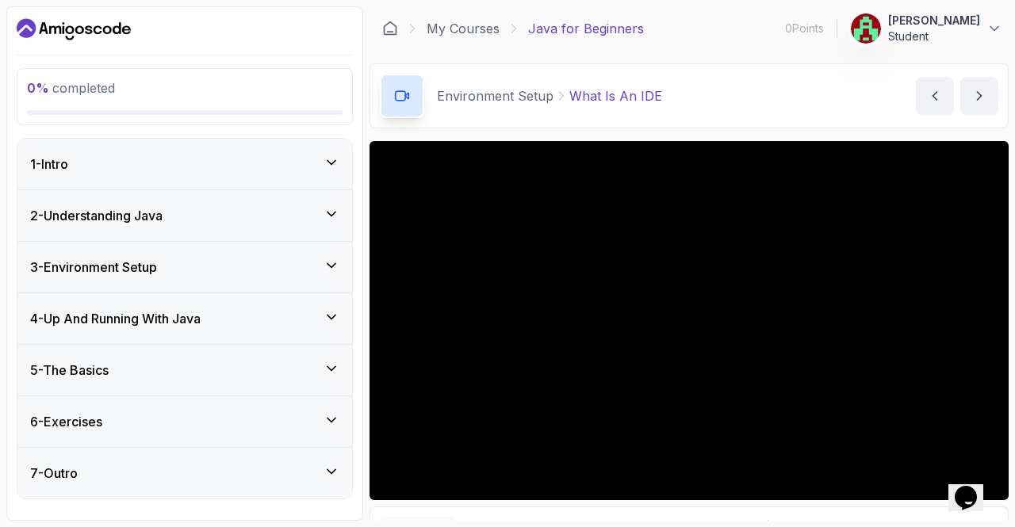
click at [328, 419] on icon at bounding box center [331, 421] width 8 height 4
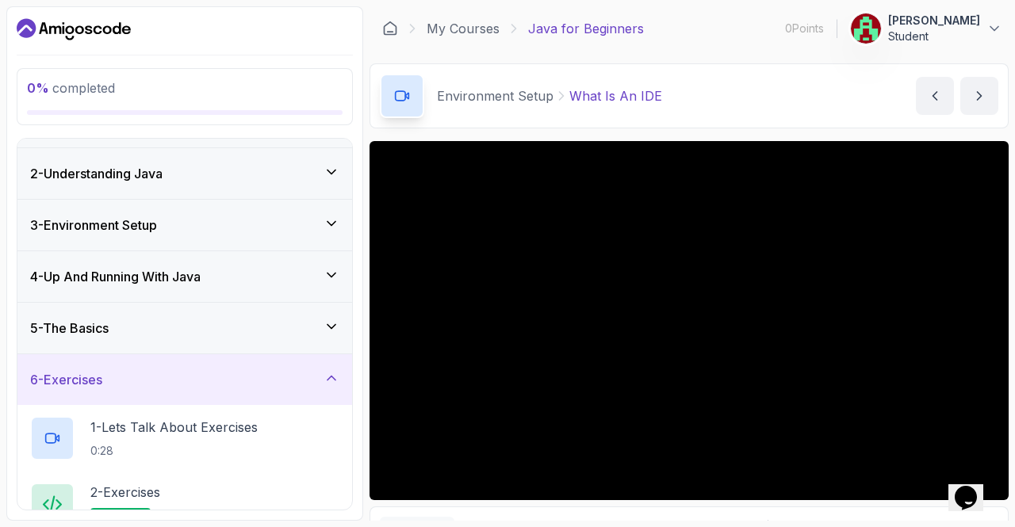
scroll to position [19, 0]
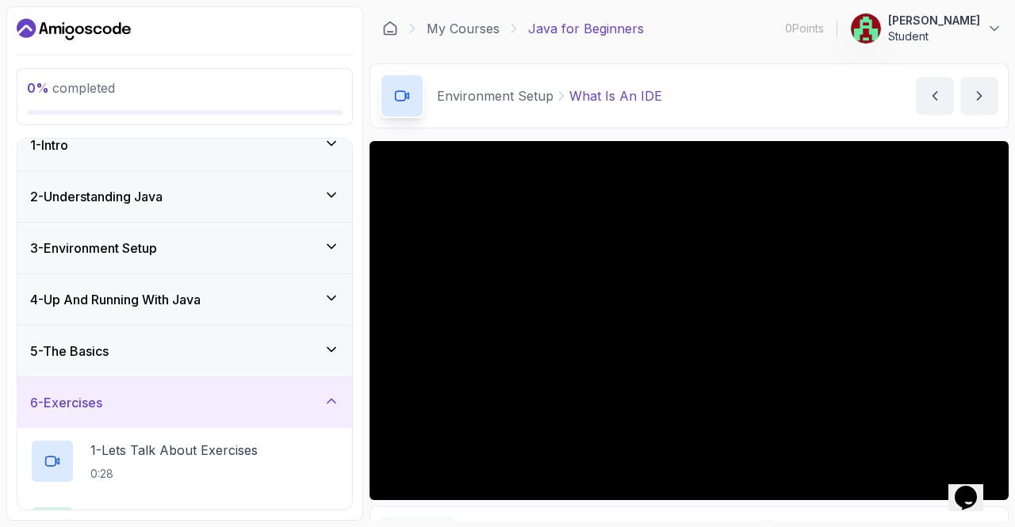
click at [333, 400] on icon at bounding box center [331, 401] width 16 height 16
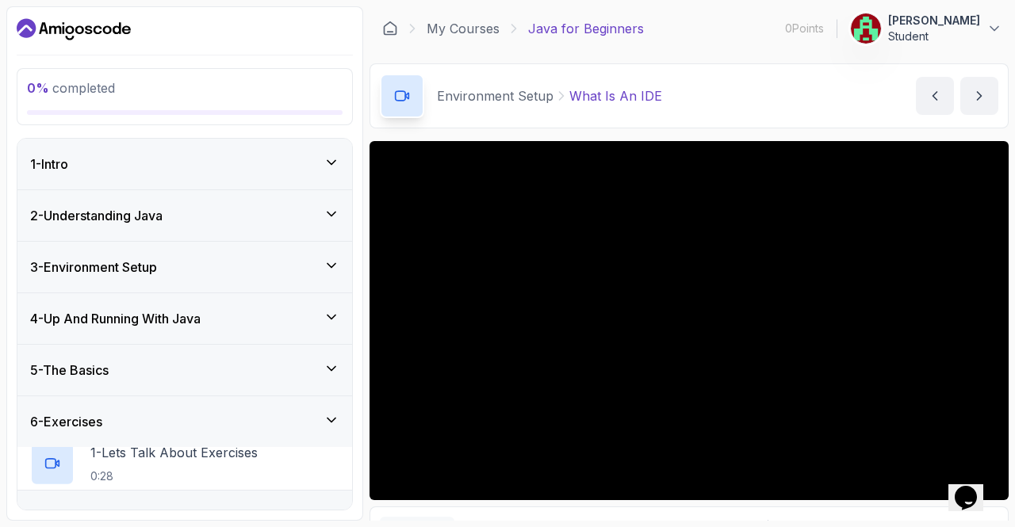
scroll to position [0, 0]
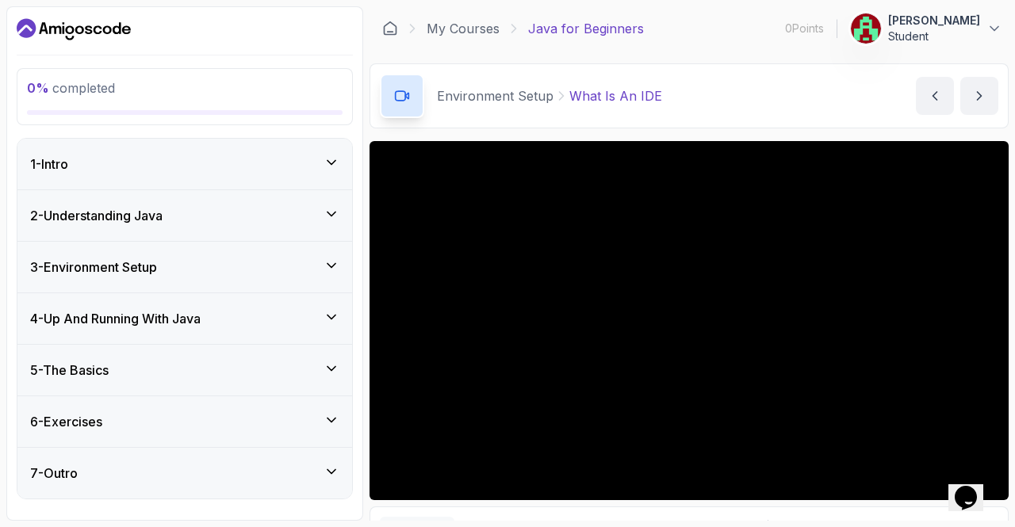
click at [330, 365] on icon at bounding box center [331, 369] width 16 height 16
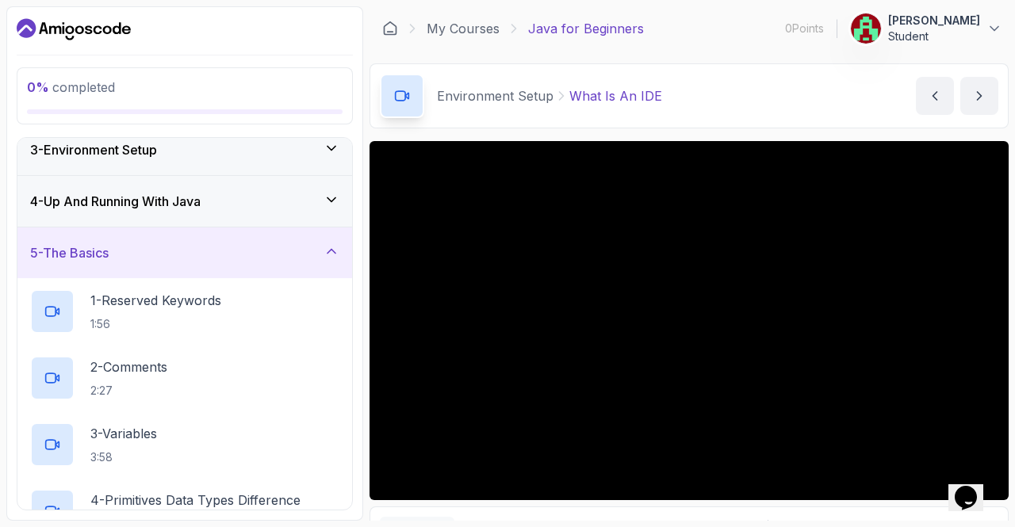
scroll to position [116, 0]
click at [332, 253] on icon at bounding box center [331, 252] width 16 height 16
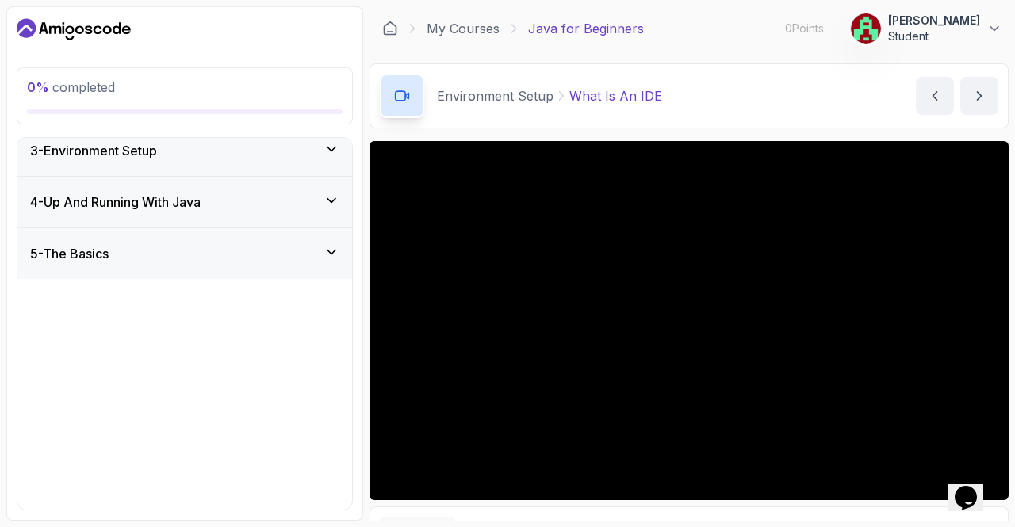
scroll to position [0, 0]
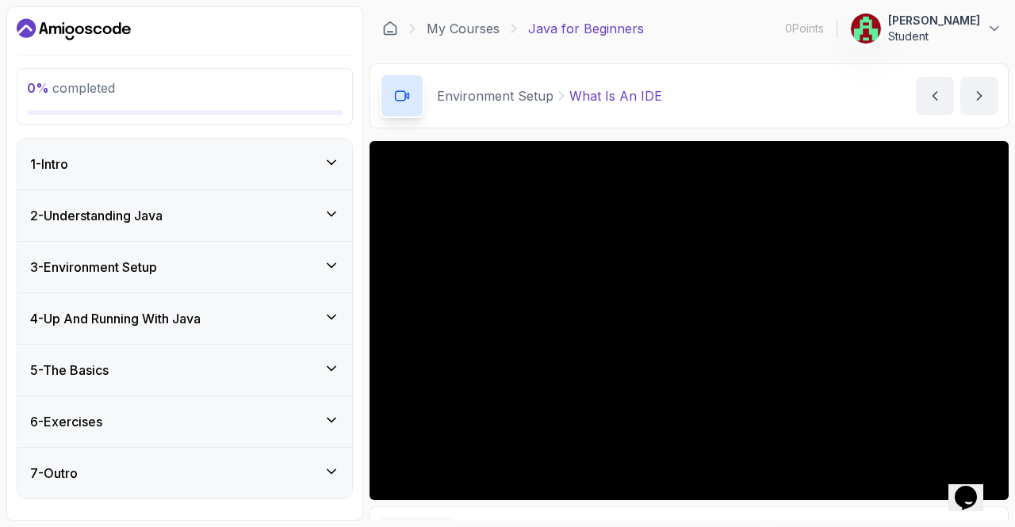
click at [332, 310] on icon at bounding box center [331, 317] width 16 height 16
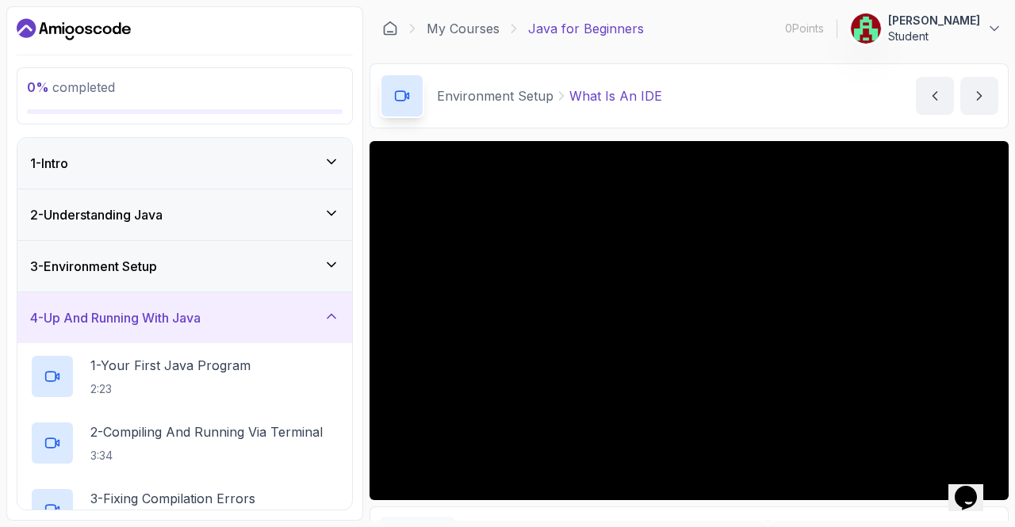
click at [331, 316] on icon at bounding box center [331, 316] width 16 height 16
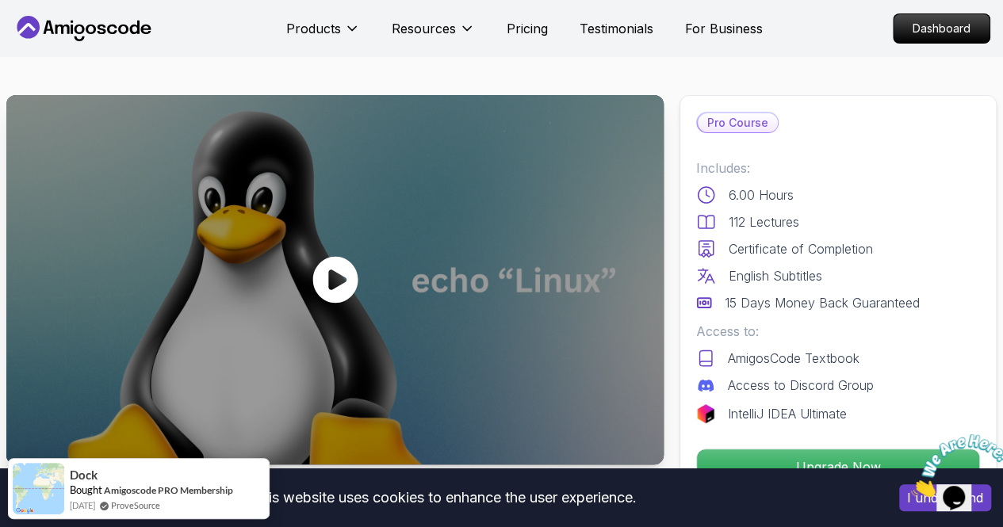
click at [340, 264] on icon at bounding box center [334, 280] width 45 height 47
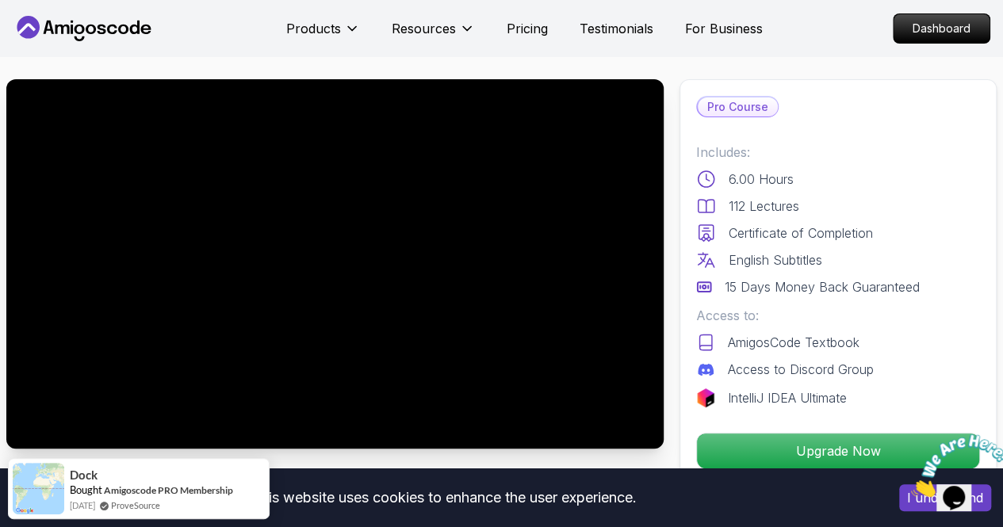
scroll to position [18, 0]
